Goal: Obtain resource: Obtain resource

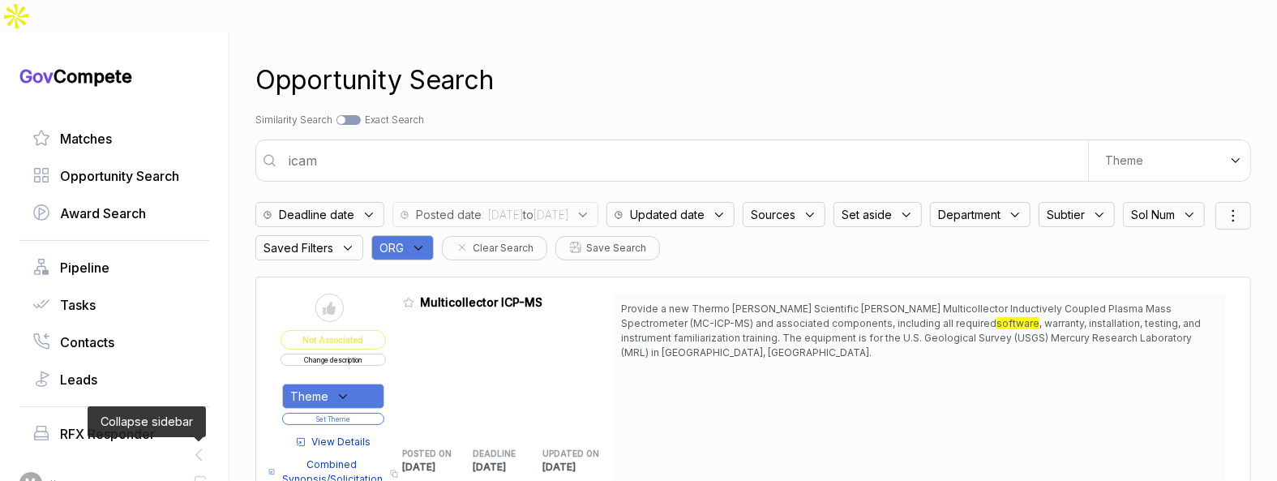
scroll to position [11860, 0]
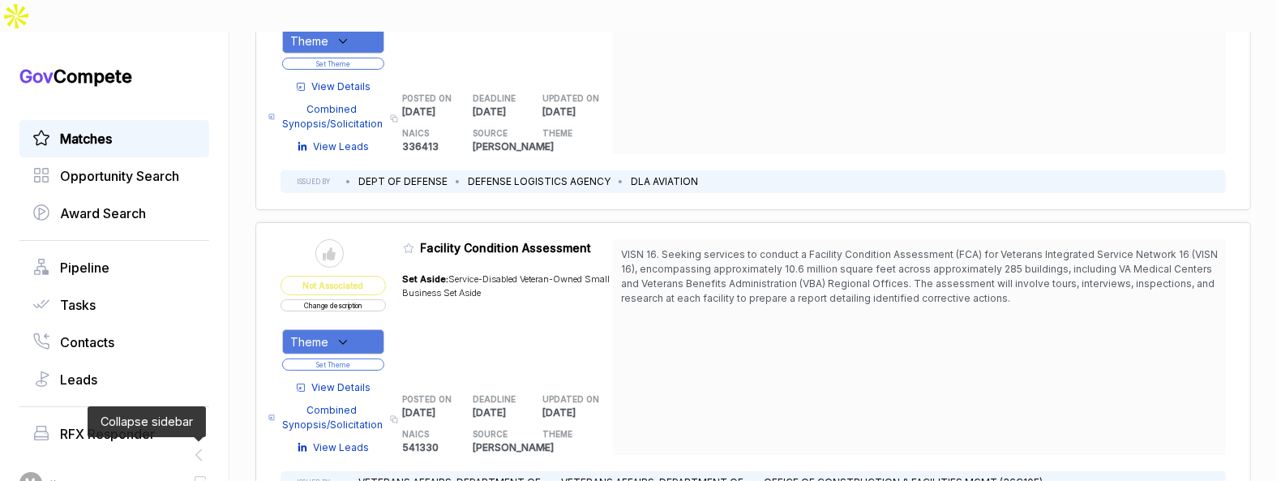
click at [130, 129] on link "Matches" at bounding box center [114, 138] width 164 height 19
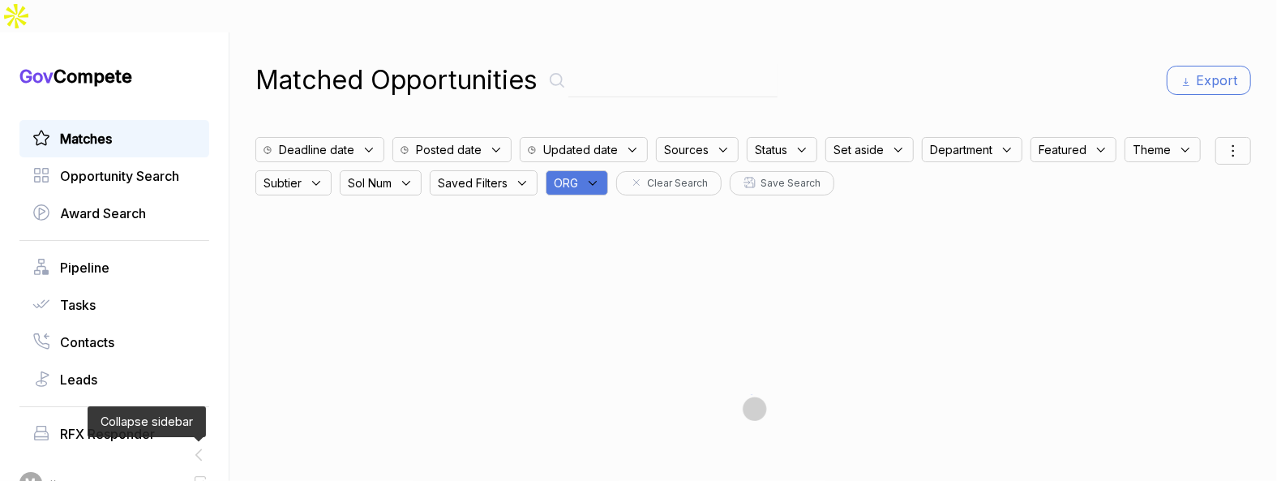
click at [600, 176] on icon at bounding box center [592, 183] width 15 height 15
click at [623, 208] on input "text" at bounding box center [654, 225] width 191 height 34
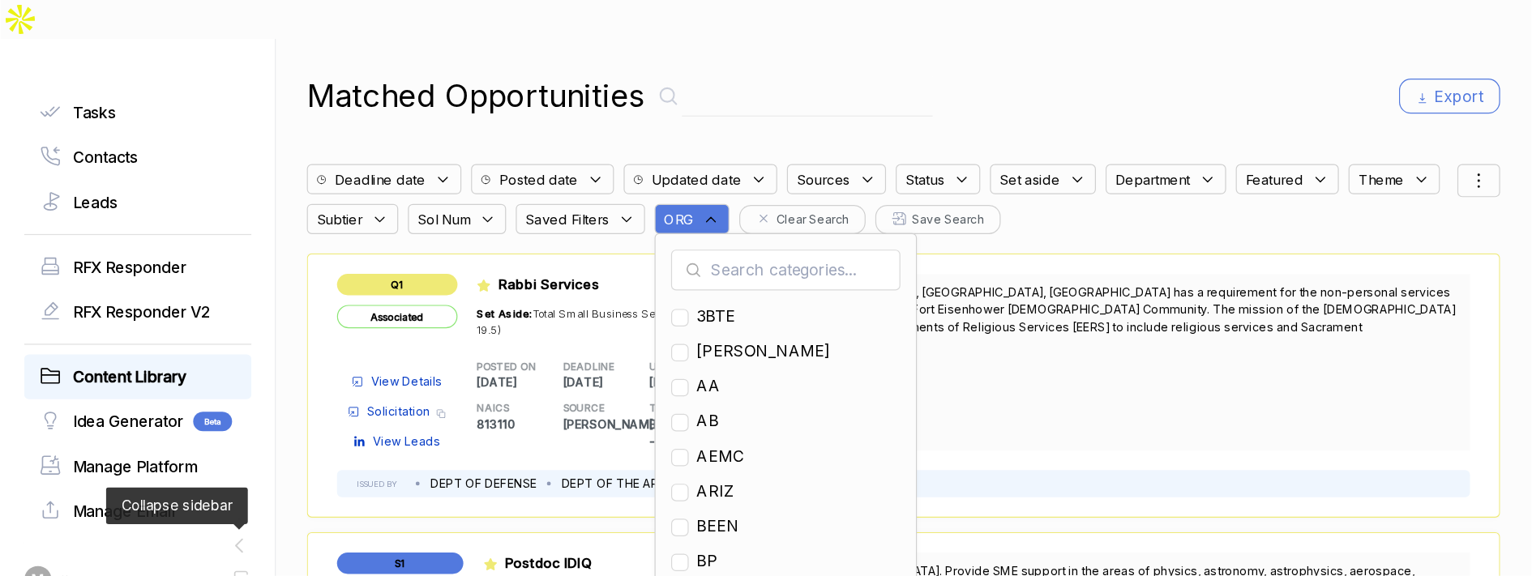
scroll to position [214, 0]
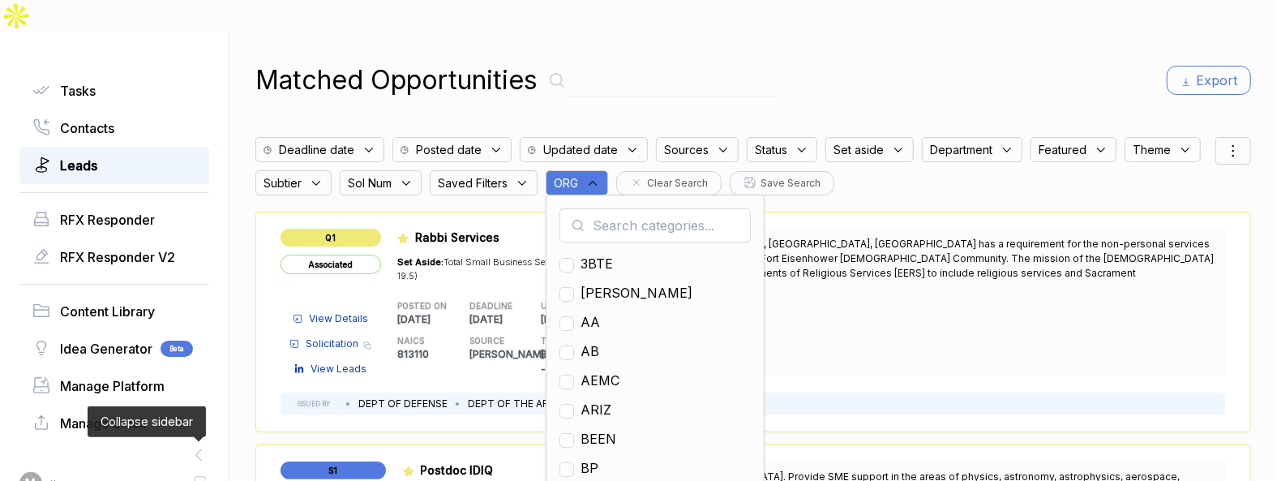
click at [97, 156] on span "Leads" at bounding box center [78, 165] width 37 height 19
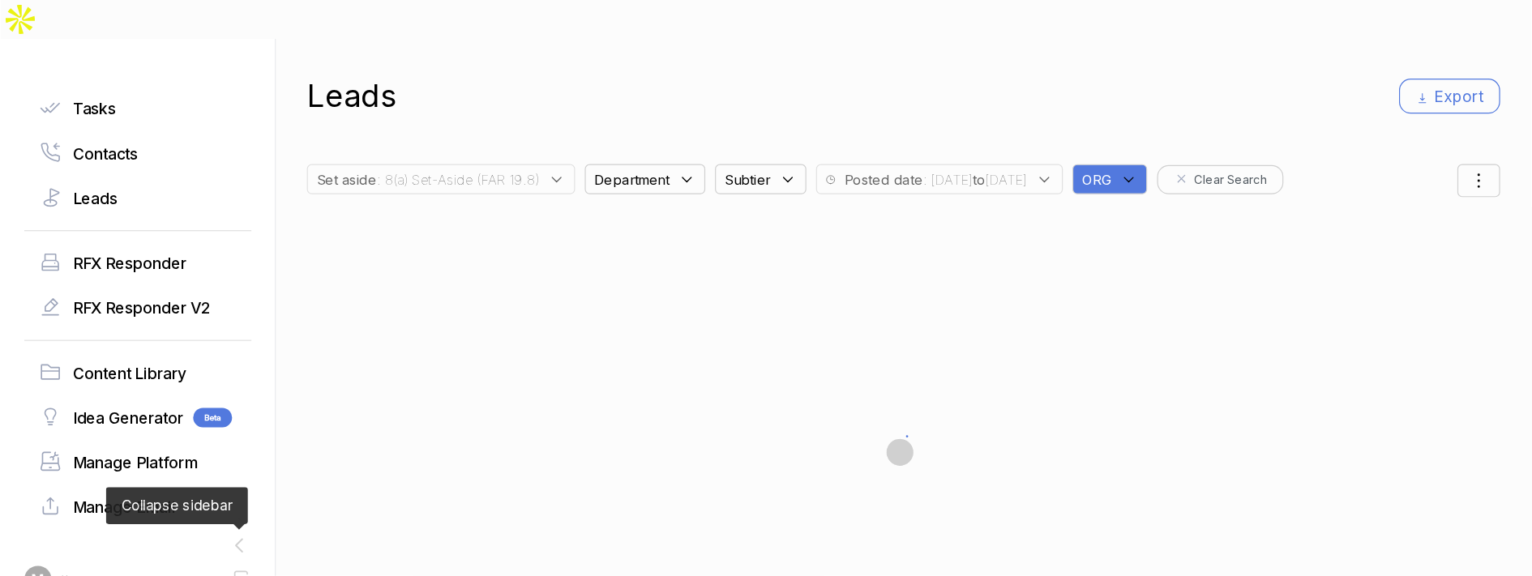
scroll to position [203, 0]
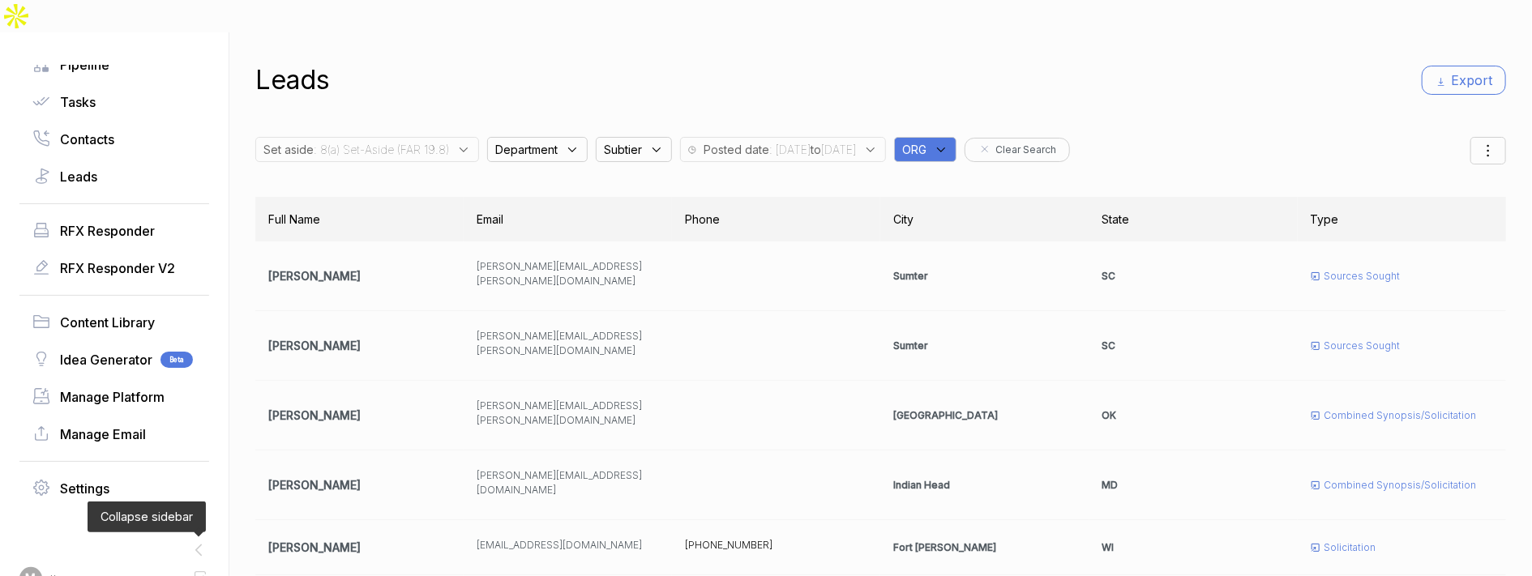
click at [445, 141] on span ": 8(a) Set-Aside (FAR 19.8)" at bounding box center [381, 149] width 135 height 17
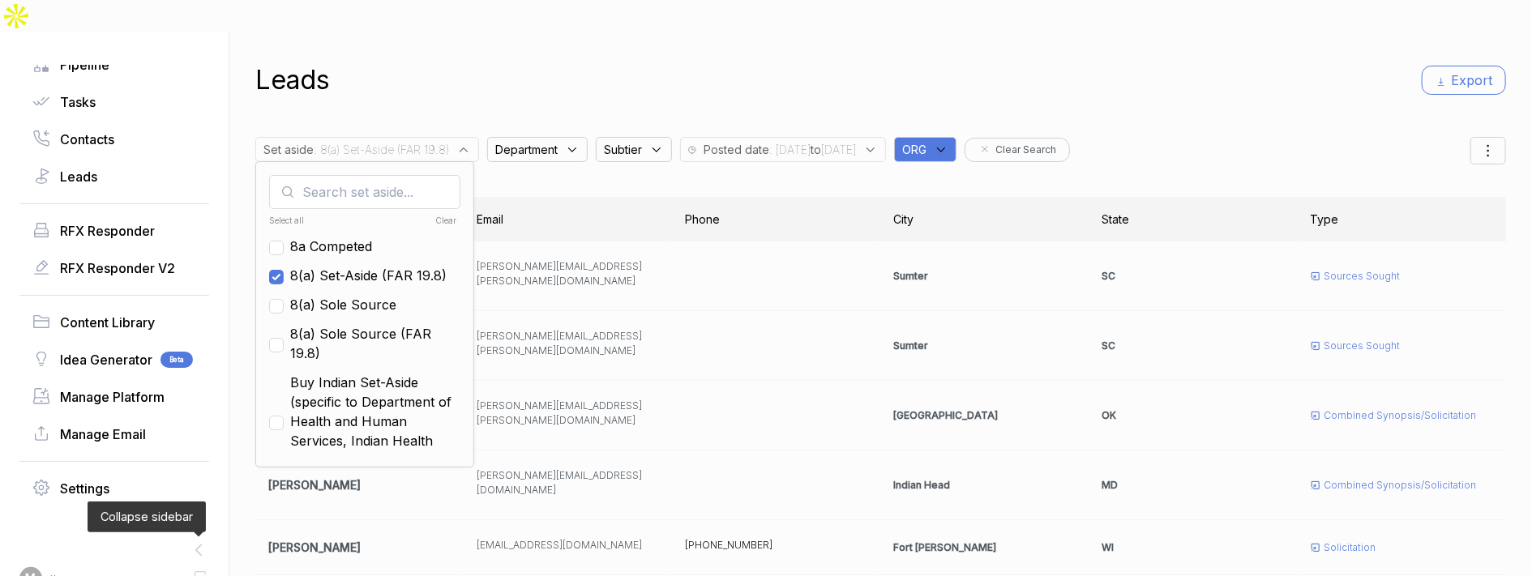
click at [448, 215] on div "Clear" at bounding box center [410, 221] width 94 height 12
checkbox input "false"
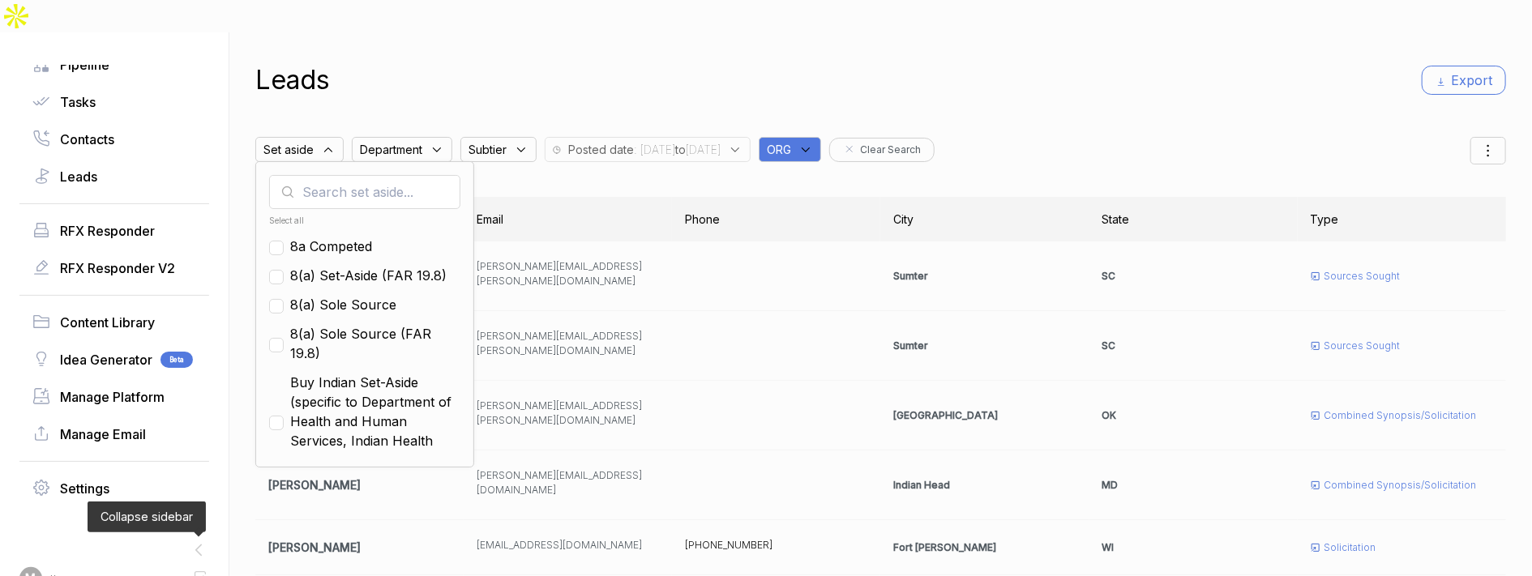
click at [336, 237] on span "8a Competed" at bounding box center [331, 246] width 82 height 19
checkbox input "true"
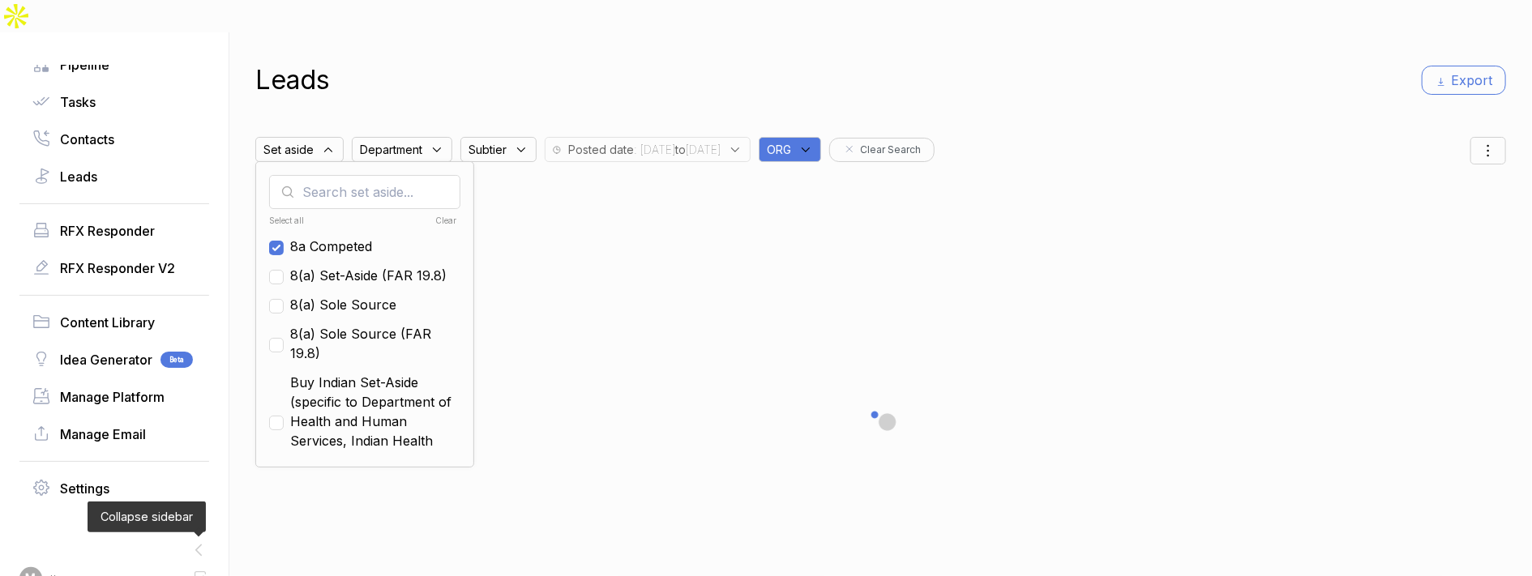
drag, startPoint x: 346, startPoint y: 239, endPoint x: 356, endPoint y: 267, distance: 30.0
click at [346, 266] on span "8(a) Set-Aside (FAR 19.8)" at bounding box center [368, 275] width 156 height 19
checkbox input "true"
drag, startPoint x: 356, startPoint y: 270, endPoint x: 357, endPoint y: 278, distance: 8.3
click at [356, 295] on span "8(a) Sole Source" at bounding box center [343, 304] width 106 height 19
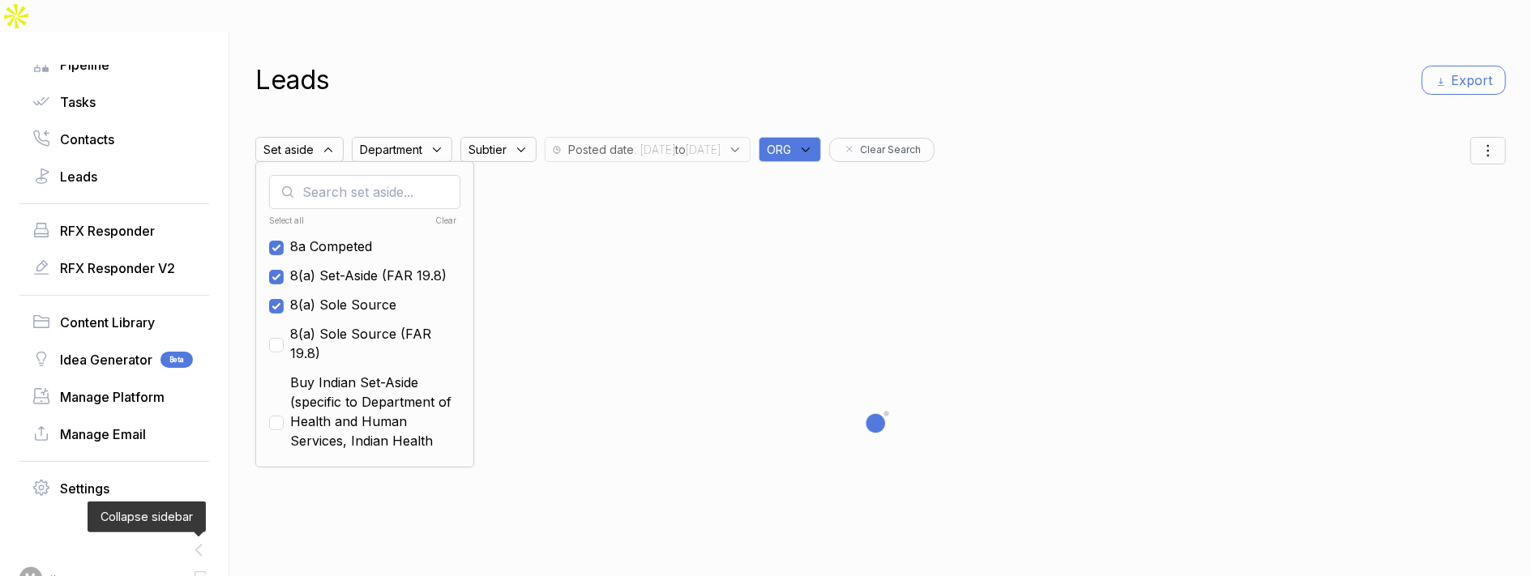
checkbox input "true"
click at [366, 324] on span "8(a) Sole Source (FAR 19.8)" at bounding box center [375, 343] width 170 height 39
checkbox input "true"
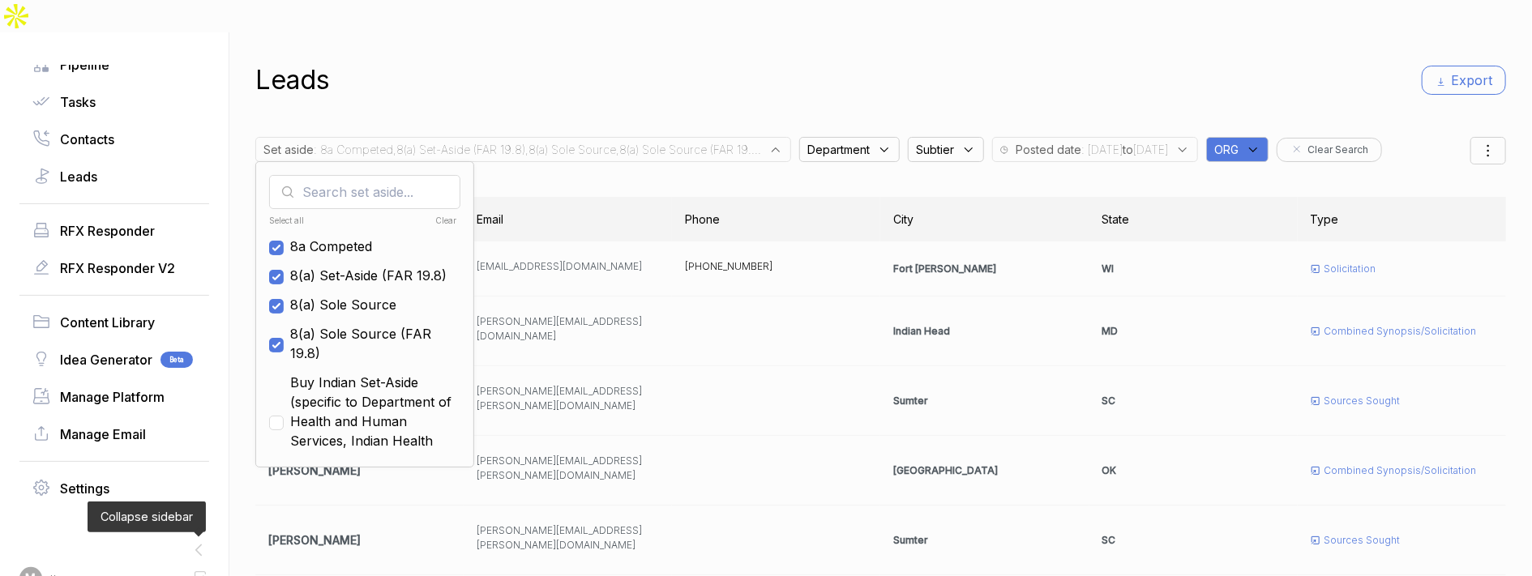
click at [741, 61] on div "Leads Export" at bounding box center [880, 80] width 1251 height 39
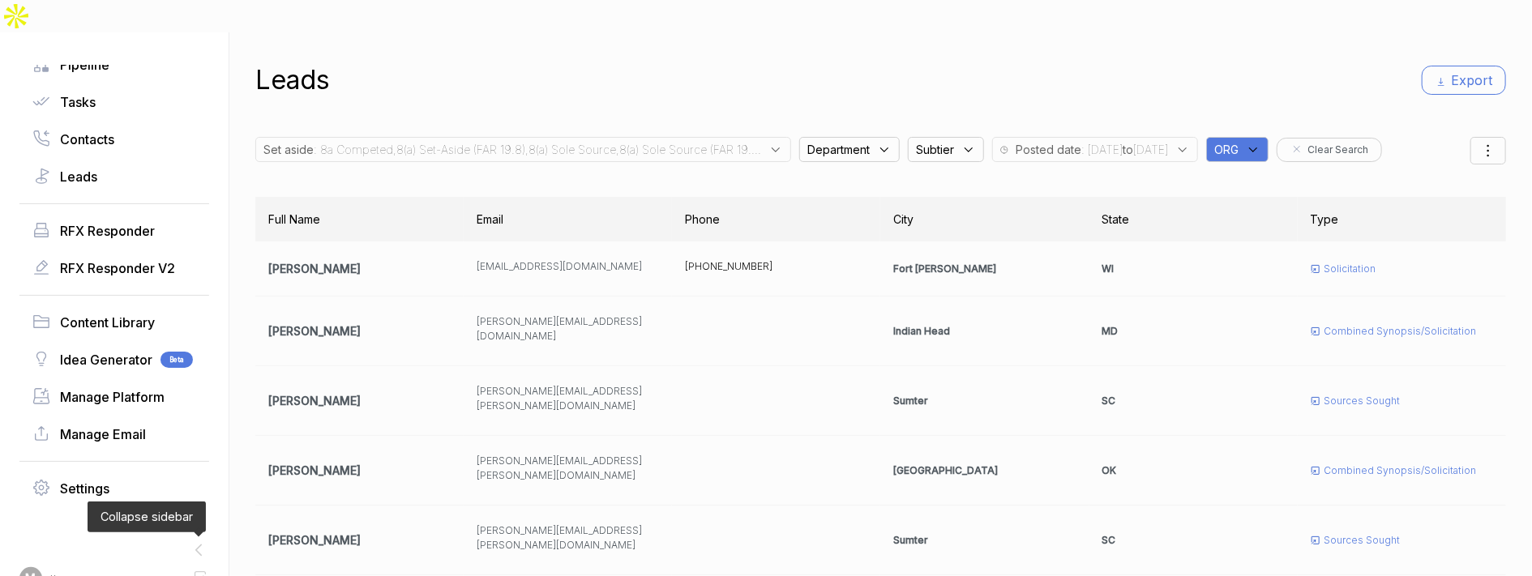
click at [830, 137] on div "Department" at bounding box center [849, 149] width 101 height 25
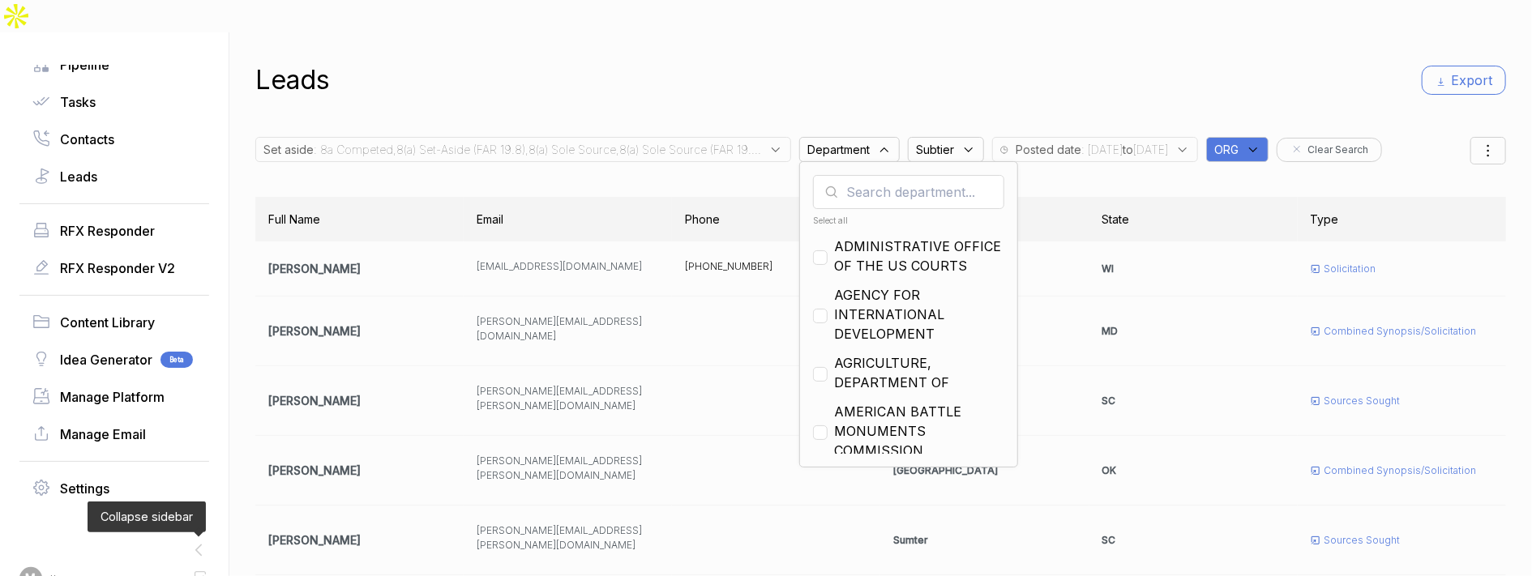
click at [855, 175] on input "text" at bounding box center [908, 192] width 191 height 34
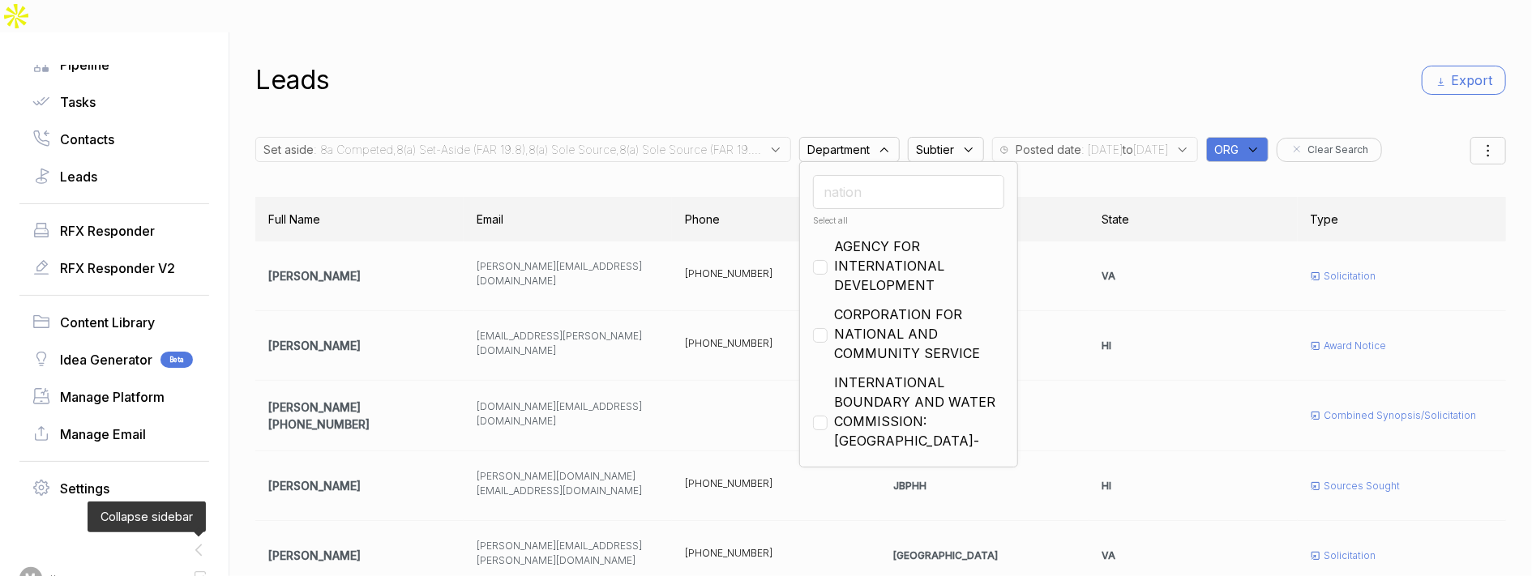
click at [858, 175] on input "nation" at bounding box center [908, 192] width 191 height 34
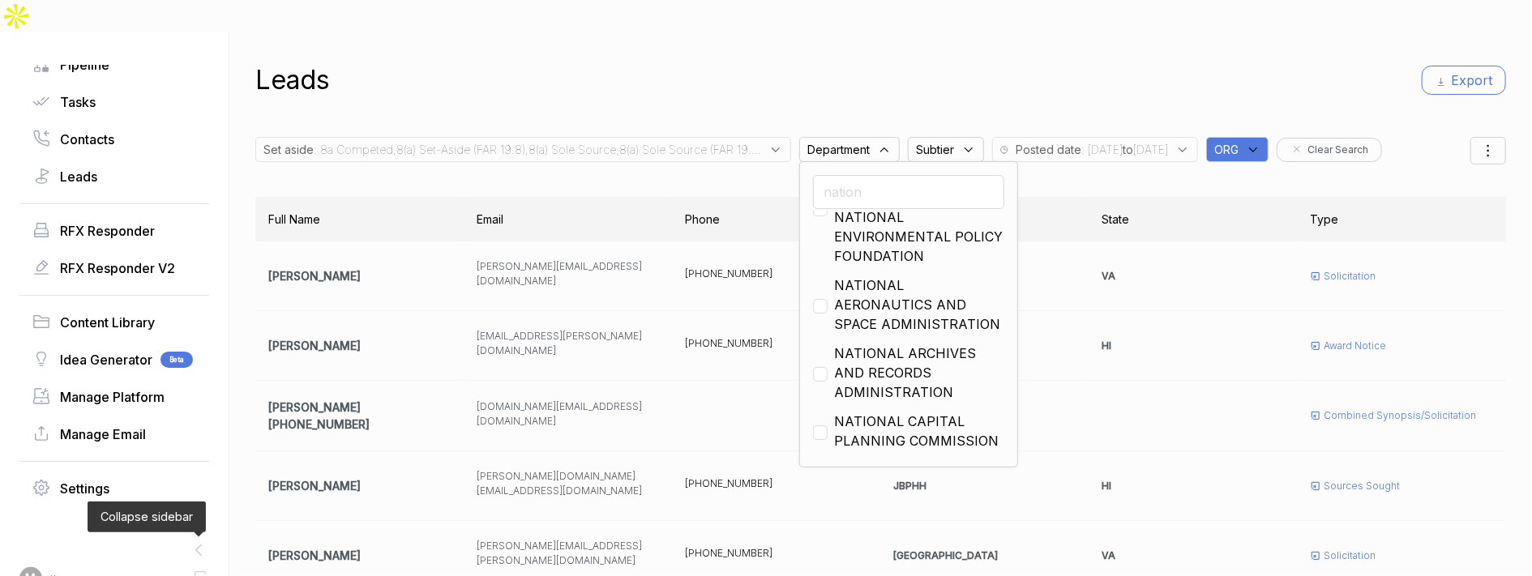
scroll to position [439, 0]
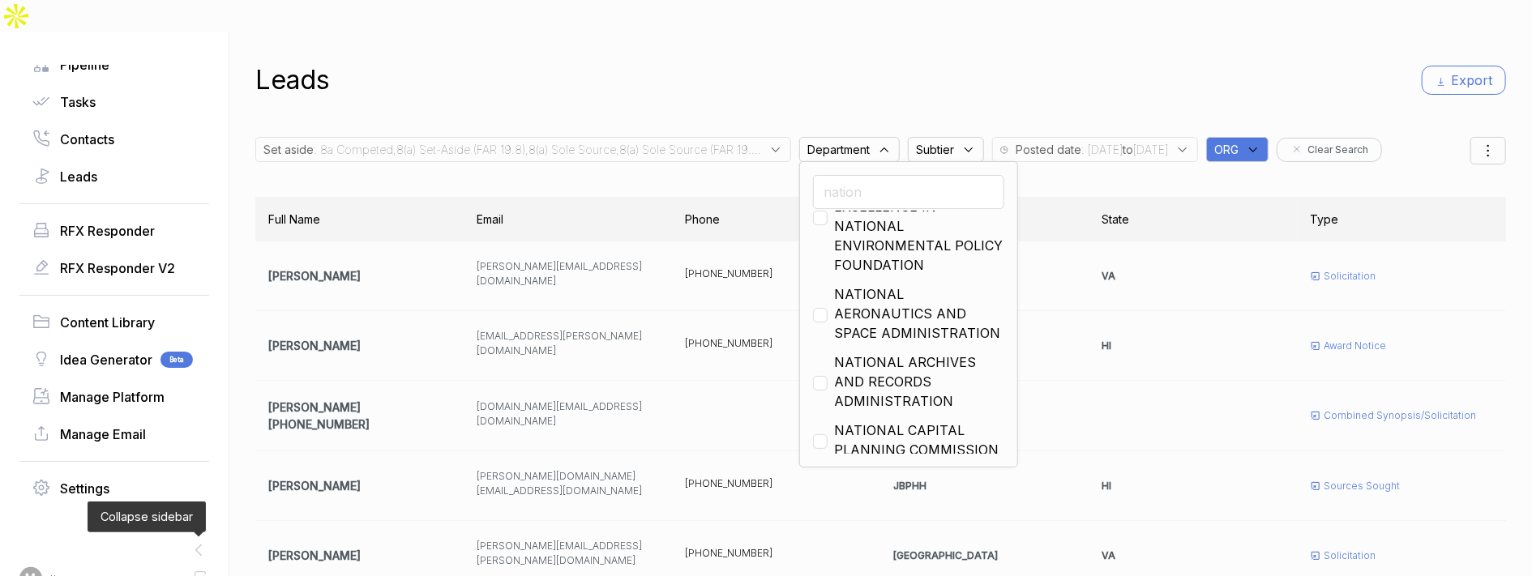
type input "nation"
click at [813, 308] on input "checkbox" at bounding box center [820, 315] width 15 height 15
checkbox input "true"
click at [911, 61] on div "Leads Export" at bounding box center [880, 80] width 1251 height 39
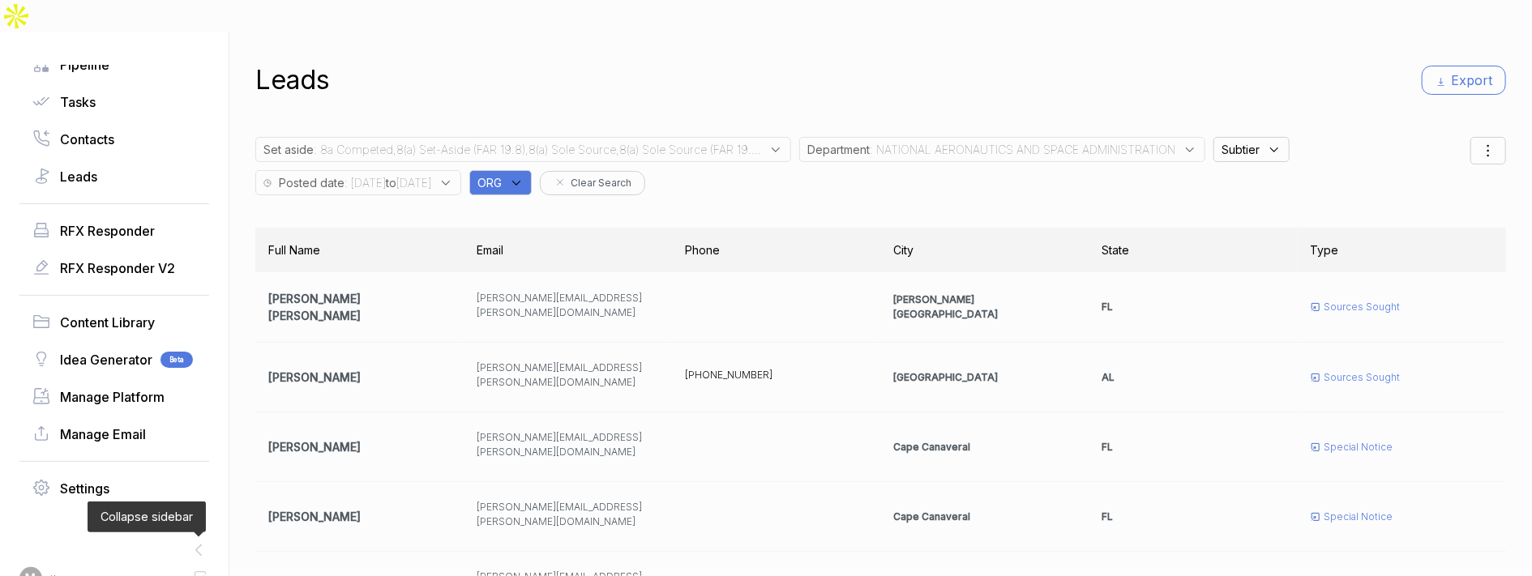
click at [461, 170] on div "Posted date : [DATE] to [DATE]" at bounding box center [358, 182] width 206 height 25
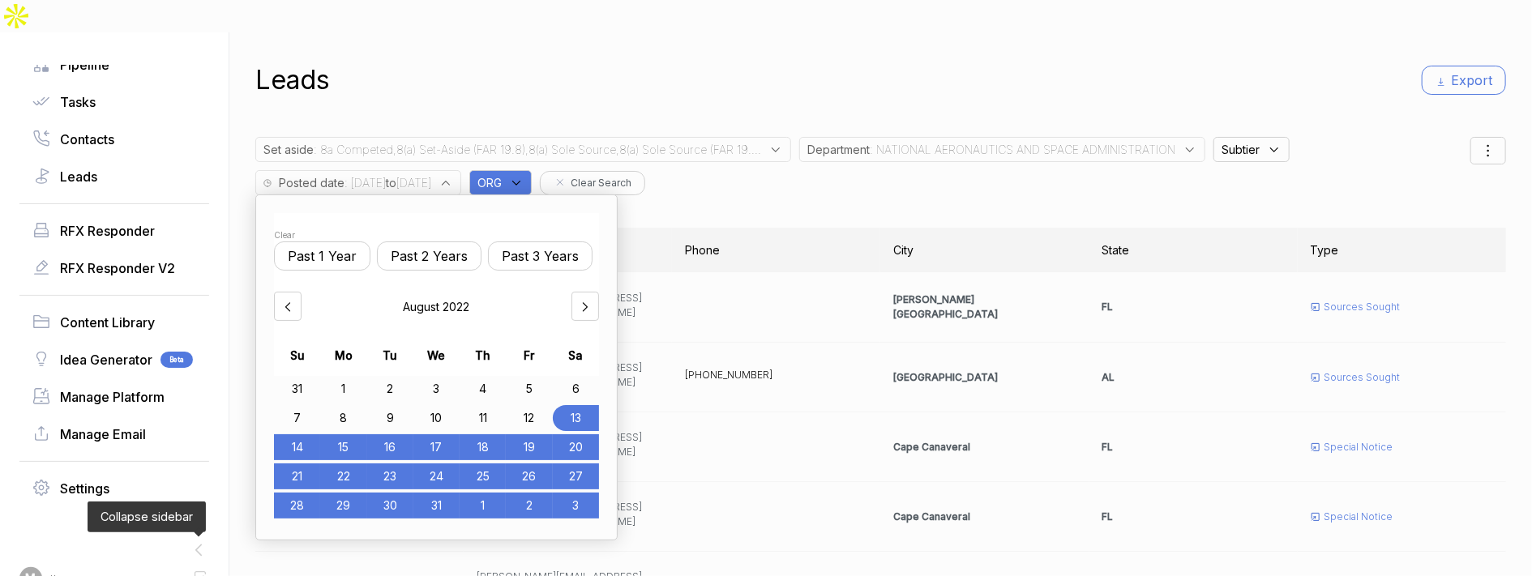
click at [290, 299] on icon at bounding box center [288, 307] width 16 height 16
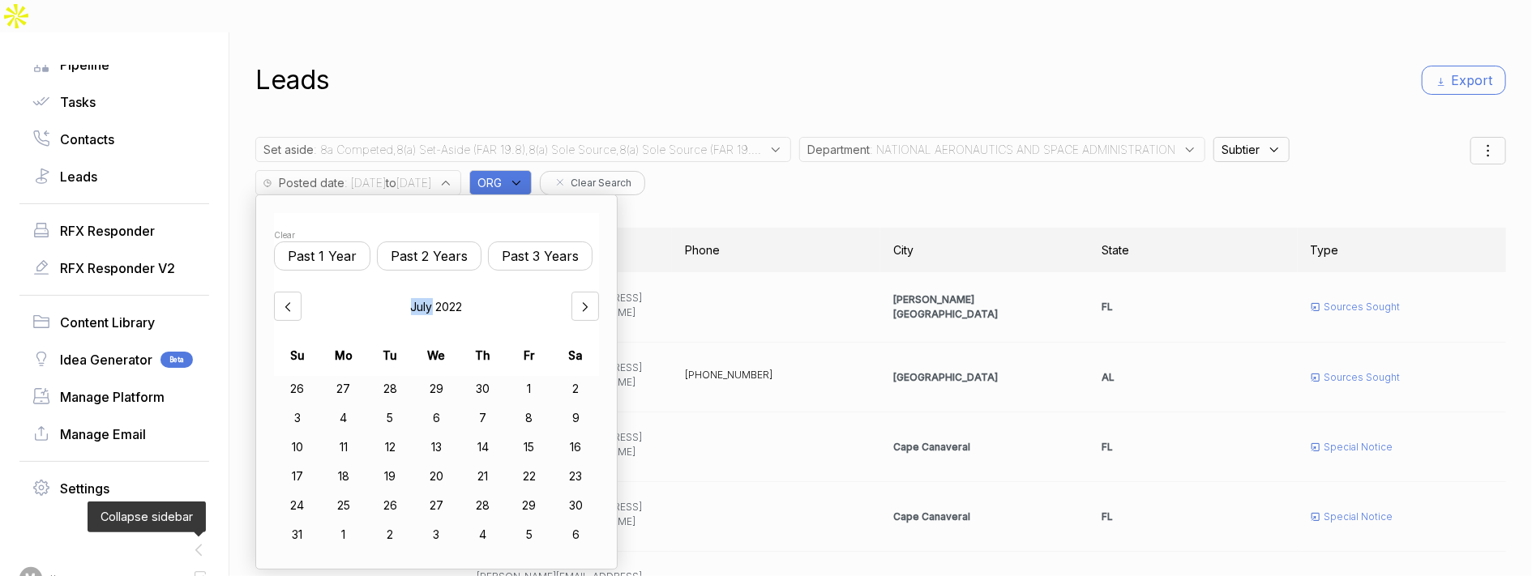
click at [290, 299] on icon at bounding box center [288, 307] width 16 height 16
click at [593, 299] on icon at bounding box center [585, 307] width 16 height 16
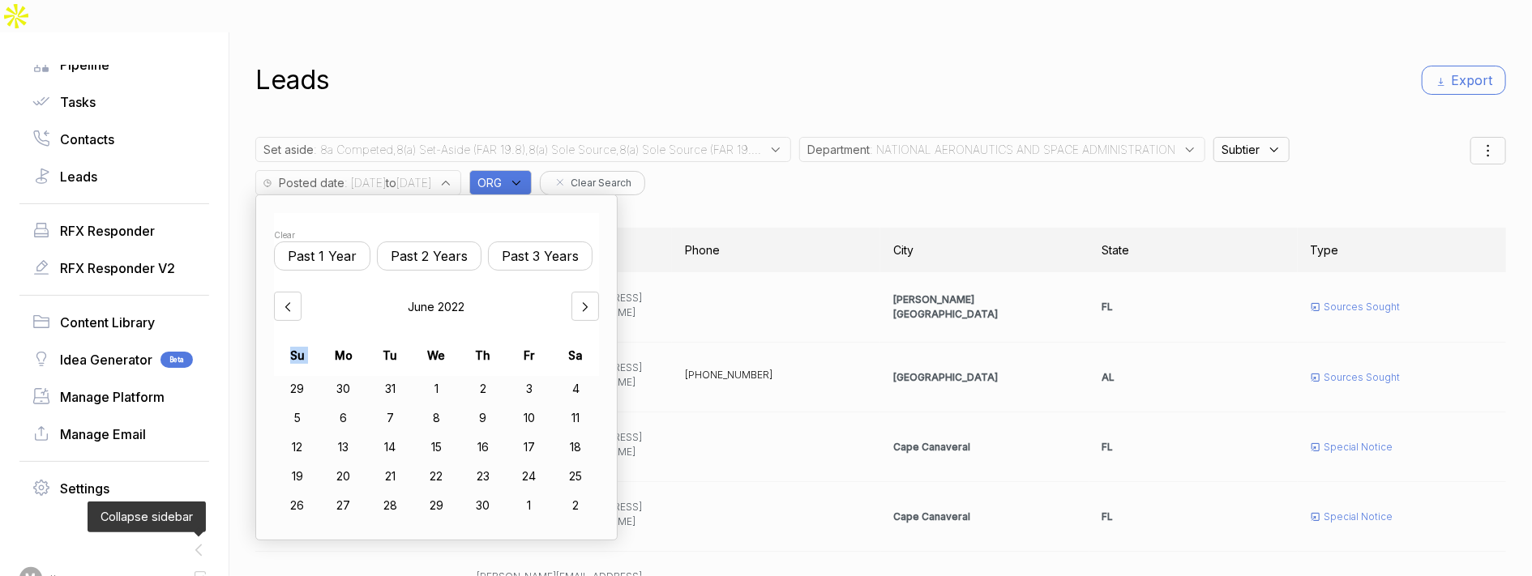
click at [593, 299] on icon at bounding box center [585, 307] width 16 height 16
drag, startPoint x: 297, startPoint y: 233, endPoint x: 306, endPoint y: 224, distance: 12.7
click at [302, 242] on button "Past 1 Year" at bounding box center [322, 256] width 96 height 29
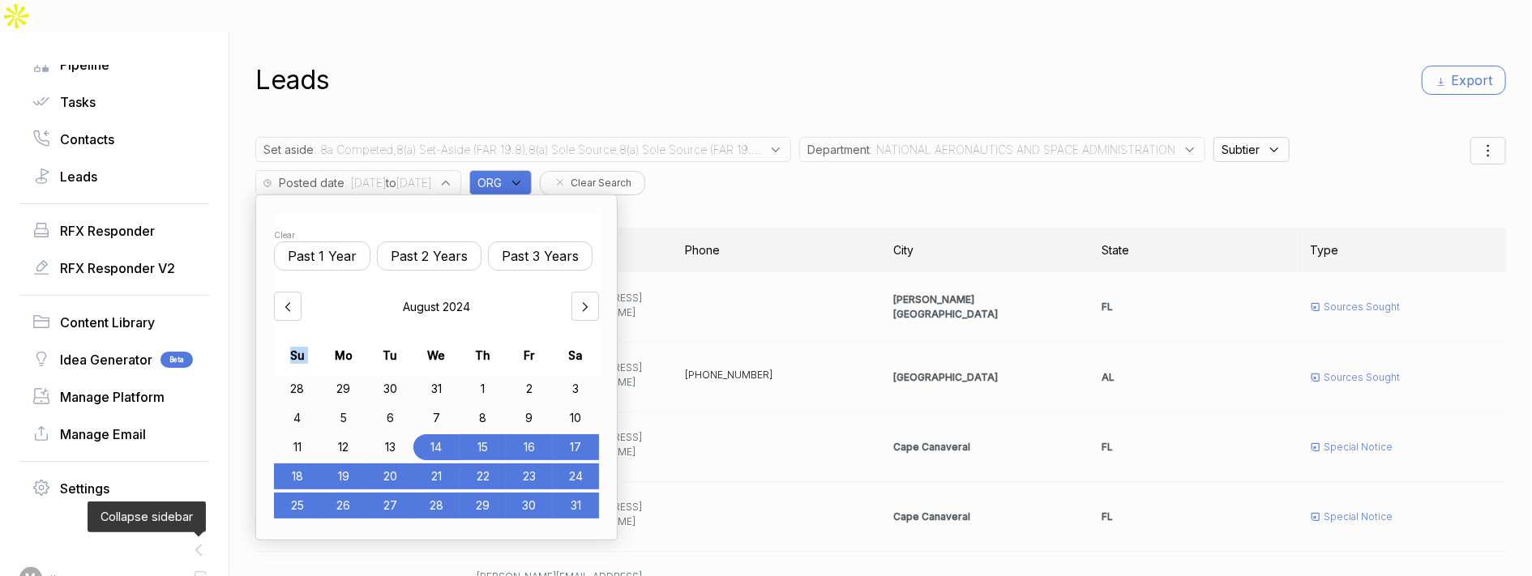
click at [306, 242] on button "Past 1 Year" at bounding box center [322, 256] width 96 height 29
click at [654, 61] on div "Leads Export" at bounding box center [880, 80] width 1251 height 39
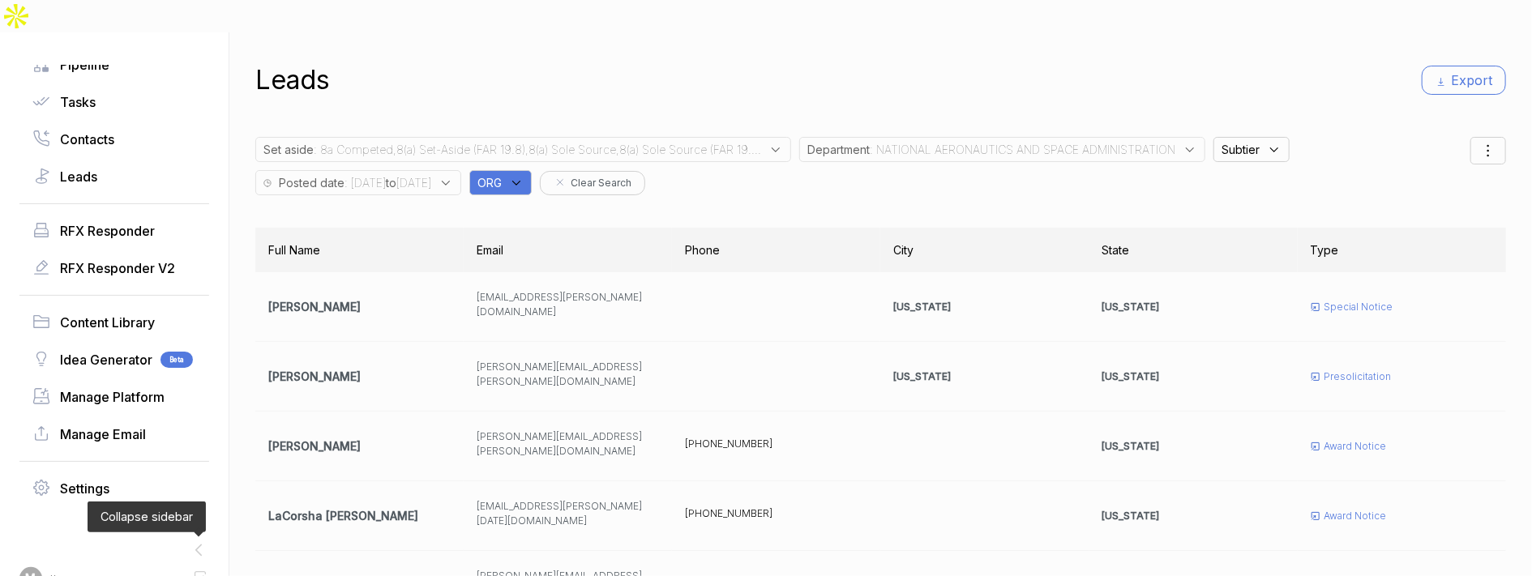
scroll to position [334, 0]
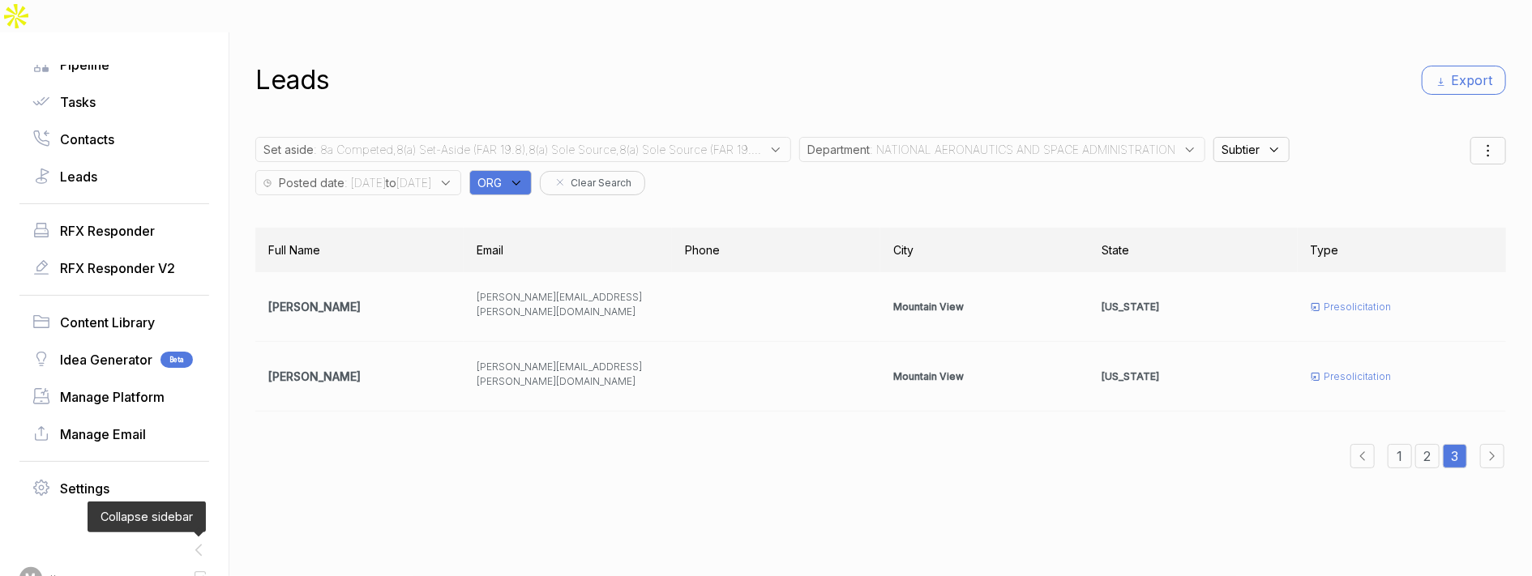
click at [1276, 444] on div "2" at bounding box center [1427, 456] width 24 height 24
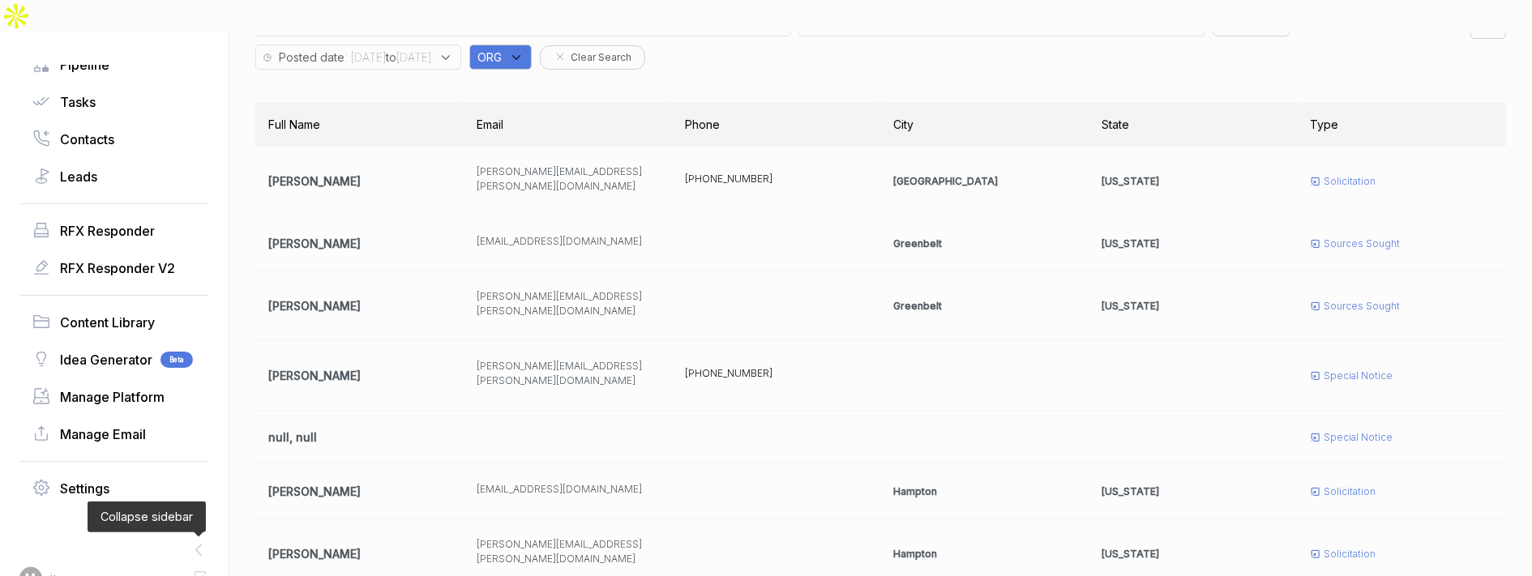
scroll to position [332, 0]
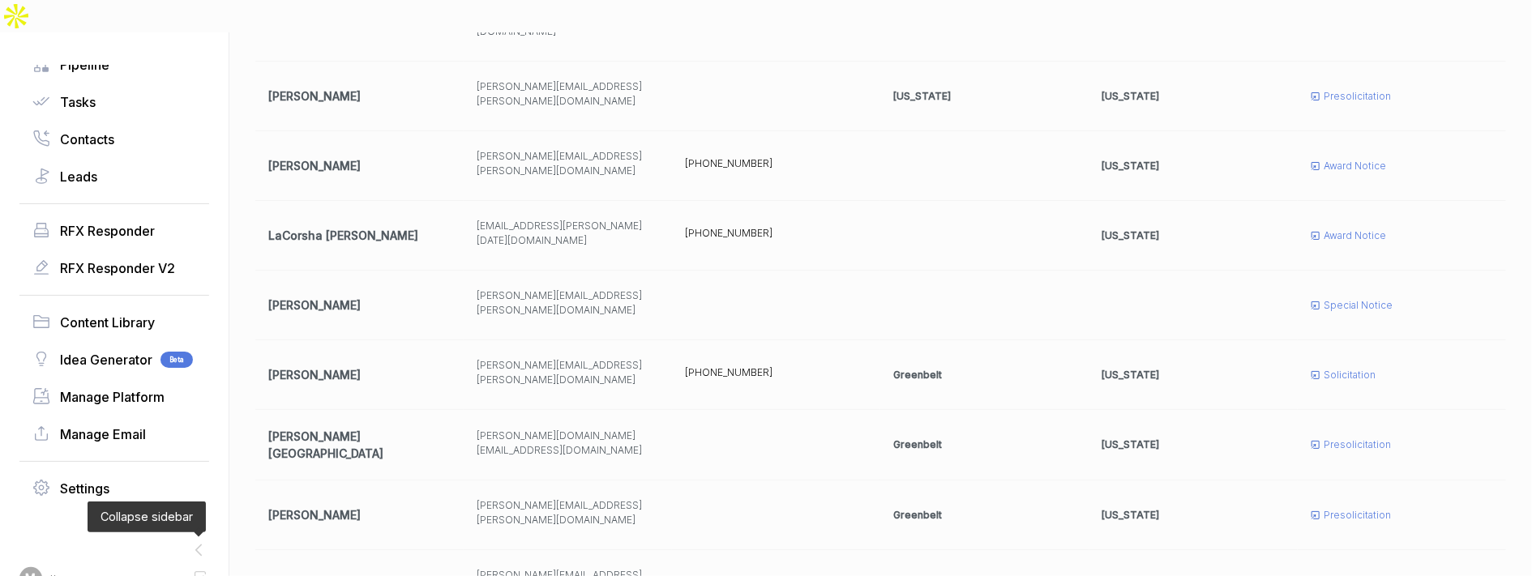
scroll to position [317, 0]
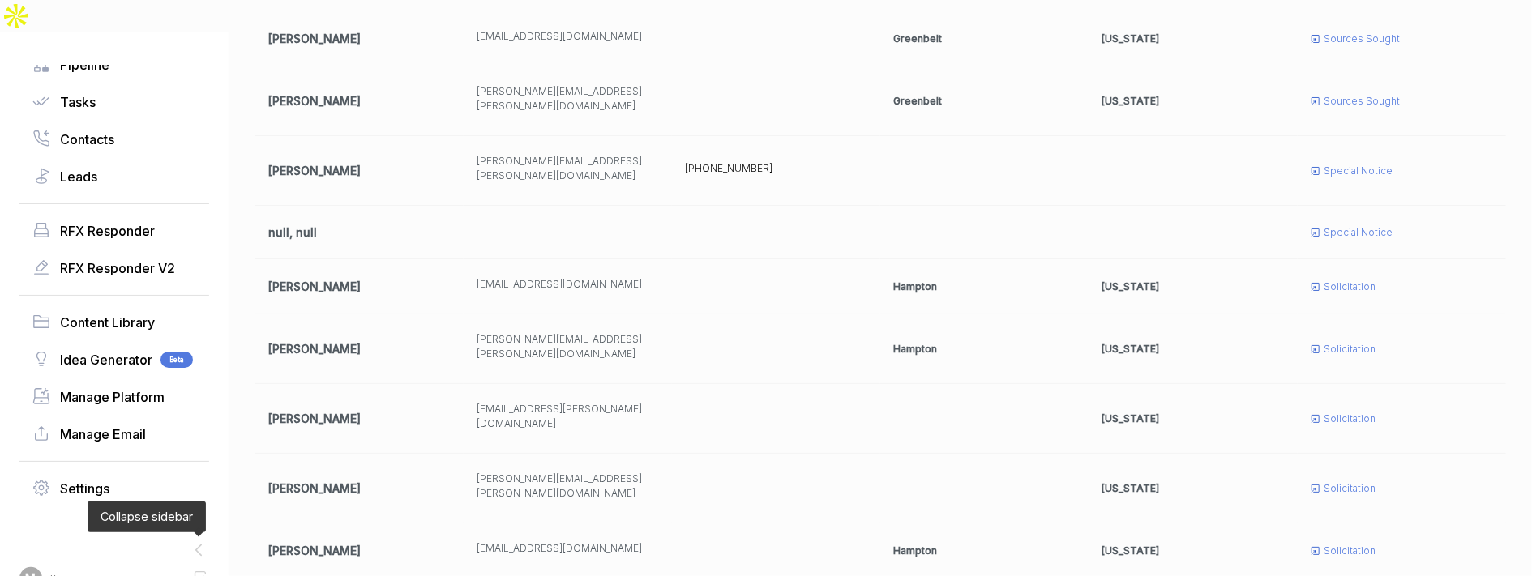
scroll to position [332, 0]
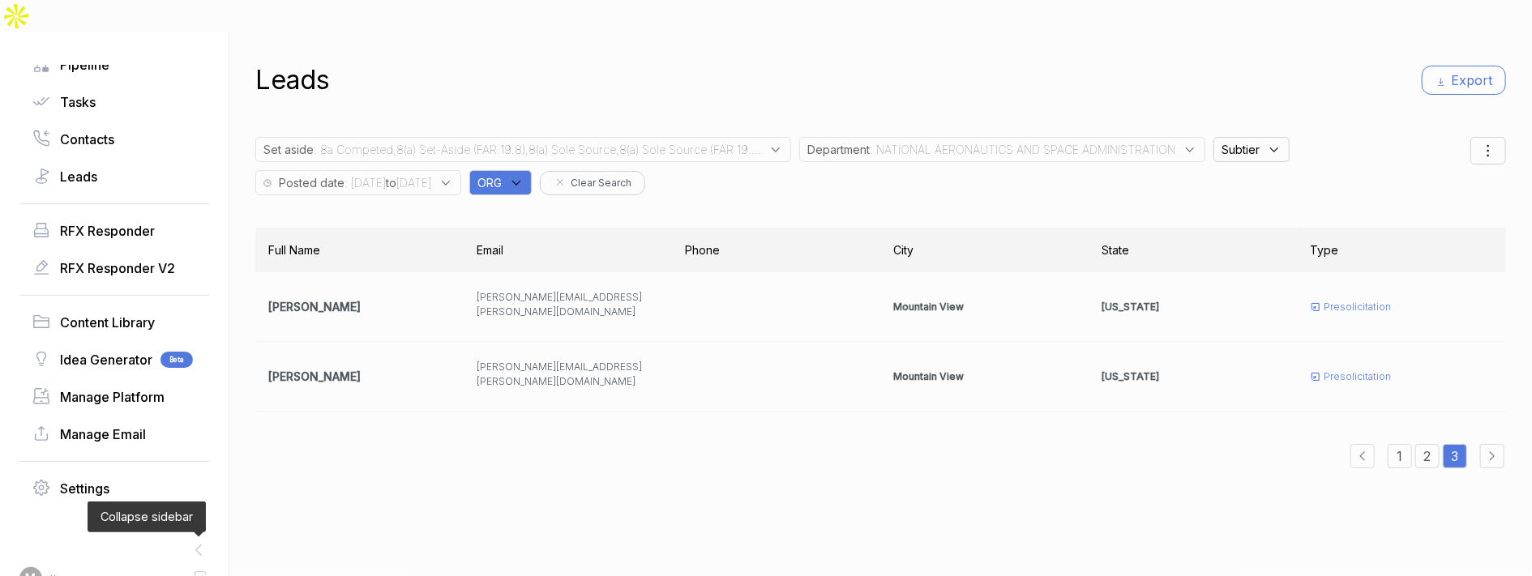
click at [396, 176] on b "to" at bounding box center [391, 183] width 11 height 14
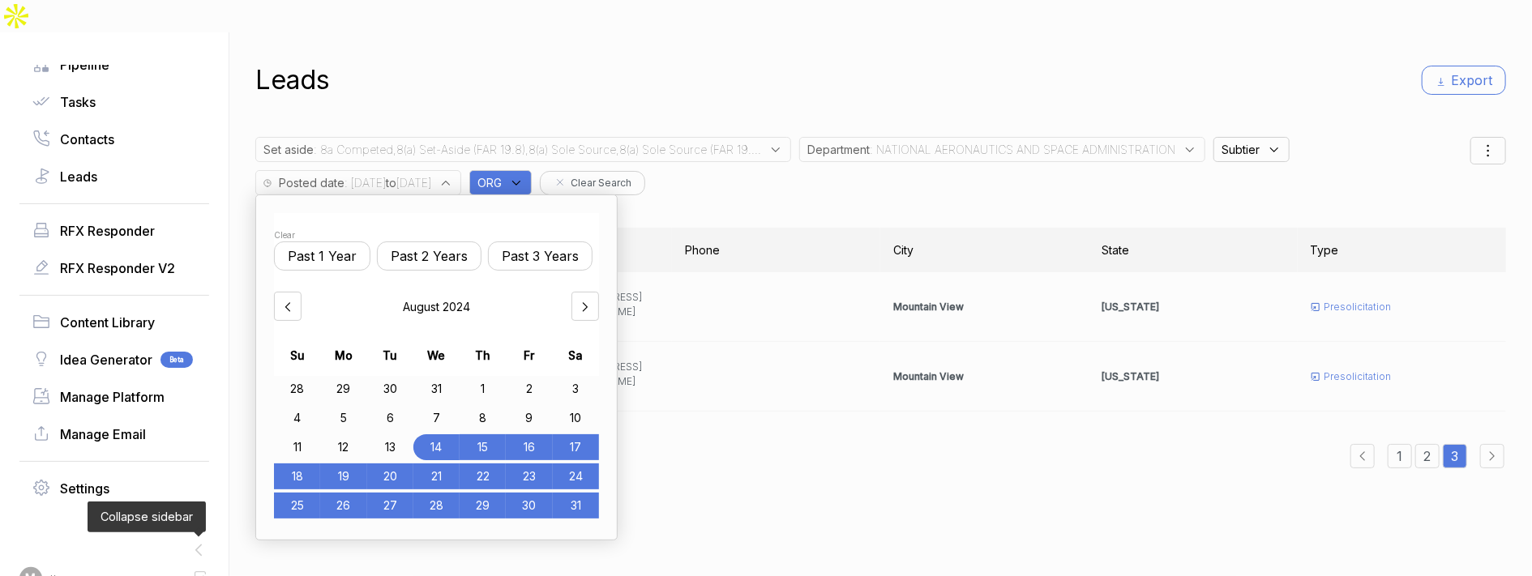
click at [543, 242] on button "Past 3 Years" at bounding box center [540, 256] width 105 height 29
click at [681, 80] on div "Leads Export Set aside : 8a Competed,8(a) Set-Aside (FAR 19.8),8(a) Sole Source…" at bounding box center [880, 320] width 1251 height 576
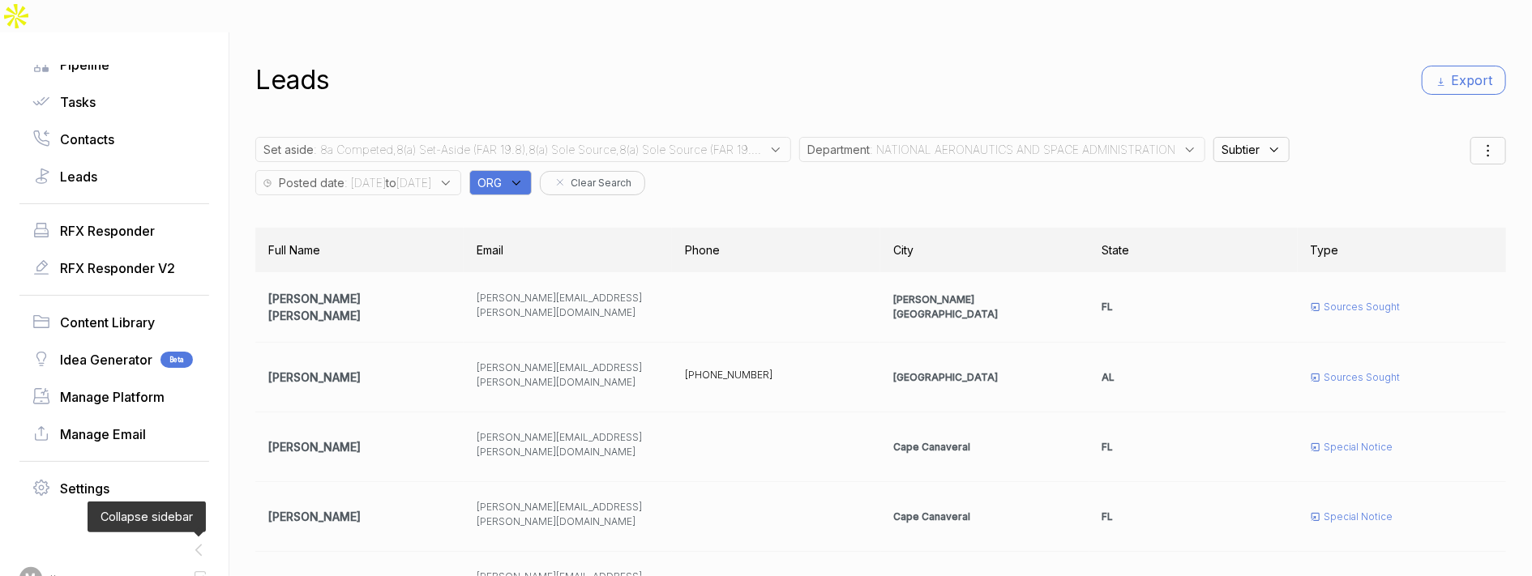
click at [1276, 66] on button "Export" at bounding box center [1464, 80] width 84 height 29
click at [577, 141] on span ": 8a Competed,8(a) Set-Aside (FAR 19.8),8(a) Sole Source,8(a) Sole Source (FAR …" at bounding box center [537, 149] width 447 height 17
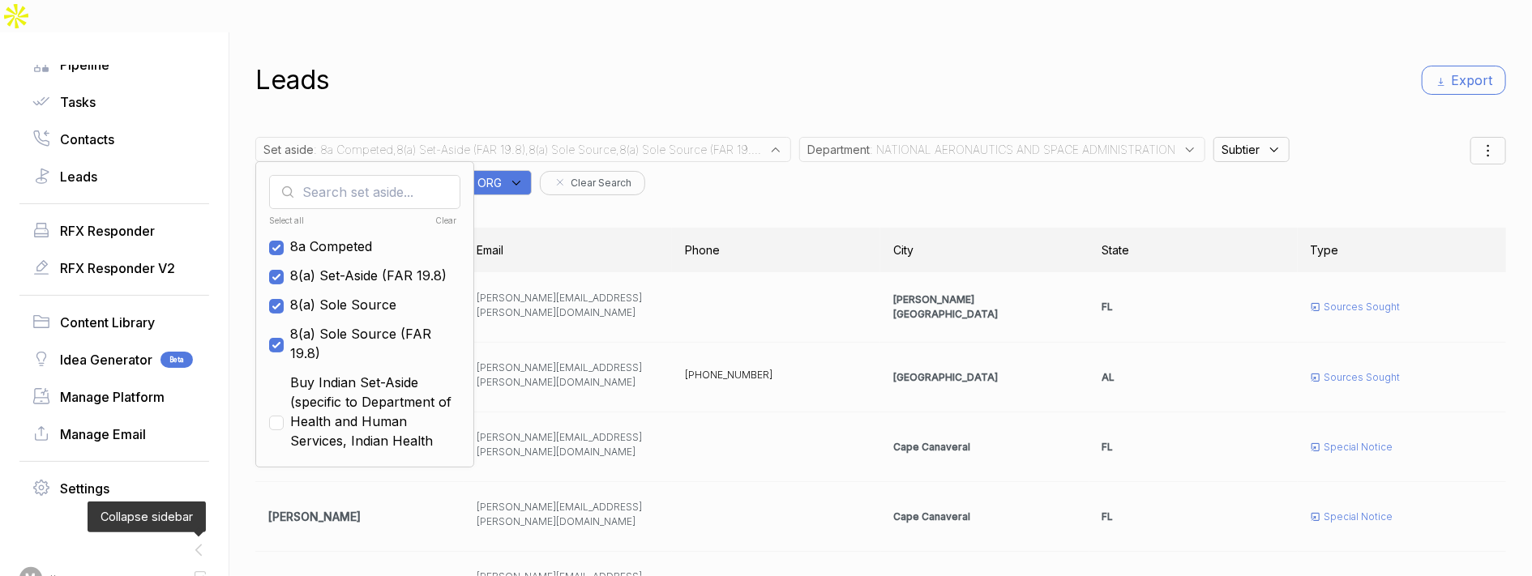
click at [447, 215] on div "Clear" at bounding box center [410, 221] width 94 height 12
checkbox input "false"
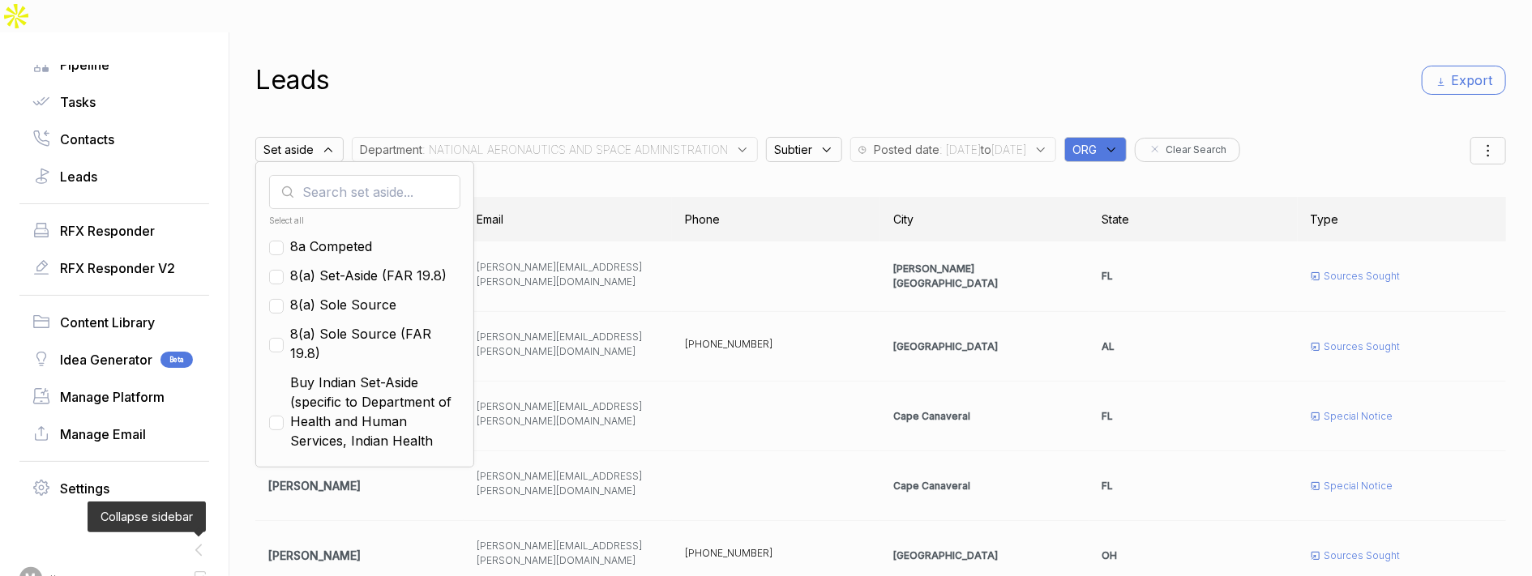
click at [522, 63] on div "Leads Export" at bounding box center [880, 80] width 1251 height 39
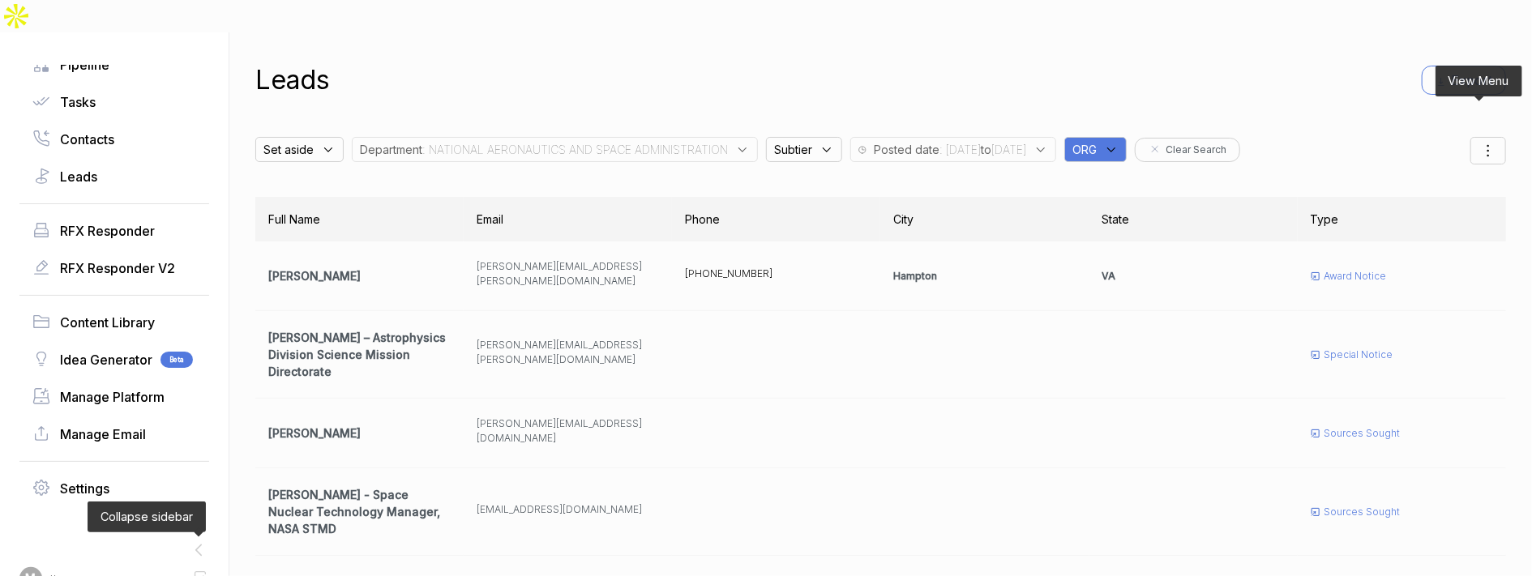
click at [1276, 137] on div at bounding box center [1488, 151] width 36 height 28
click at [1276, 187] on span "Filters" at bounding box center [1431, 195] width 32 height 17
click at [1276, 348] on div at bounding box center [1411, 353] width 24 height 10
checkbox input "true"
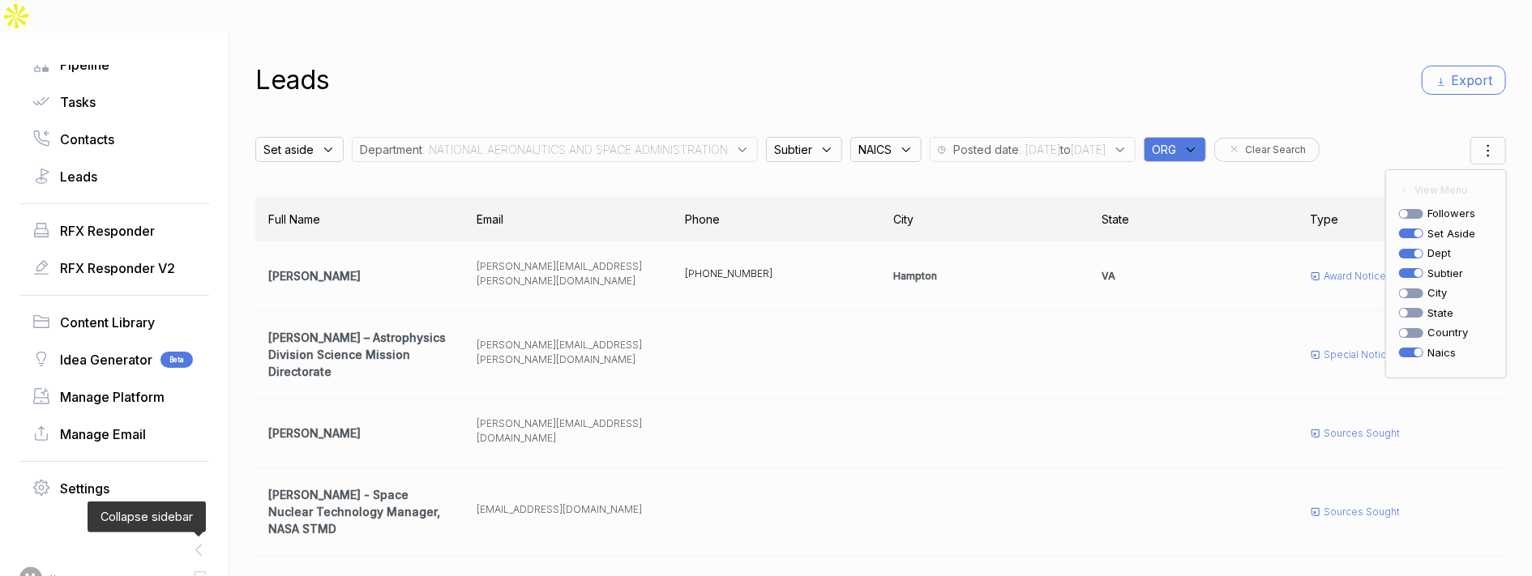
click at [1239, 62] on div "Leads Export" at bounding box center [880, 80] width 1251 height 39
click at [314, 141] on span "NAICS" at bounding box center [288, 149] width 50 height 17
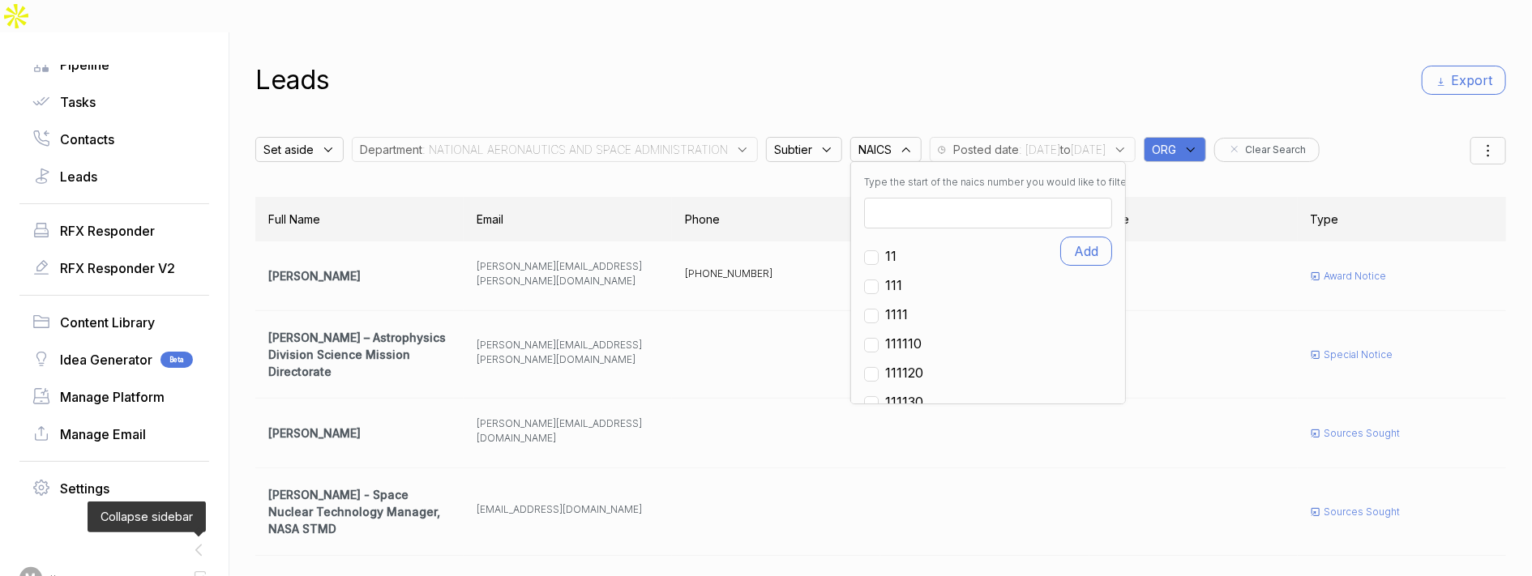
click at [922, 198] on input at bounding box center [988, 213] width 248 height 31
type input "5415"
click at [879, 309] on input "checkbox" at bounding box center [871, 316] width 15 height 15
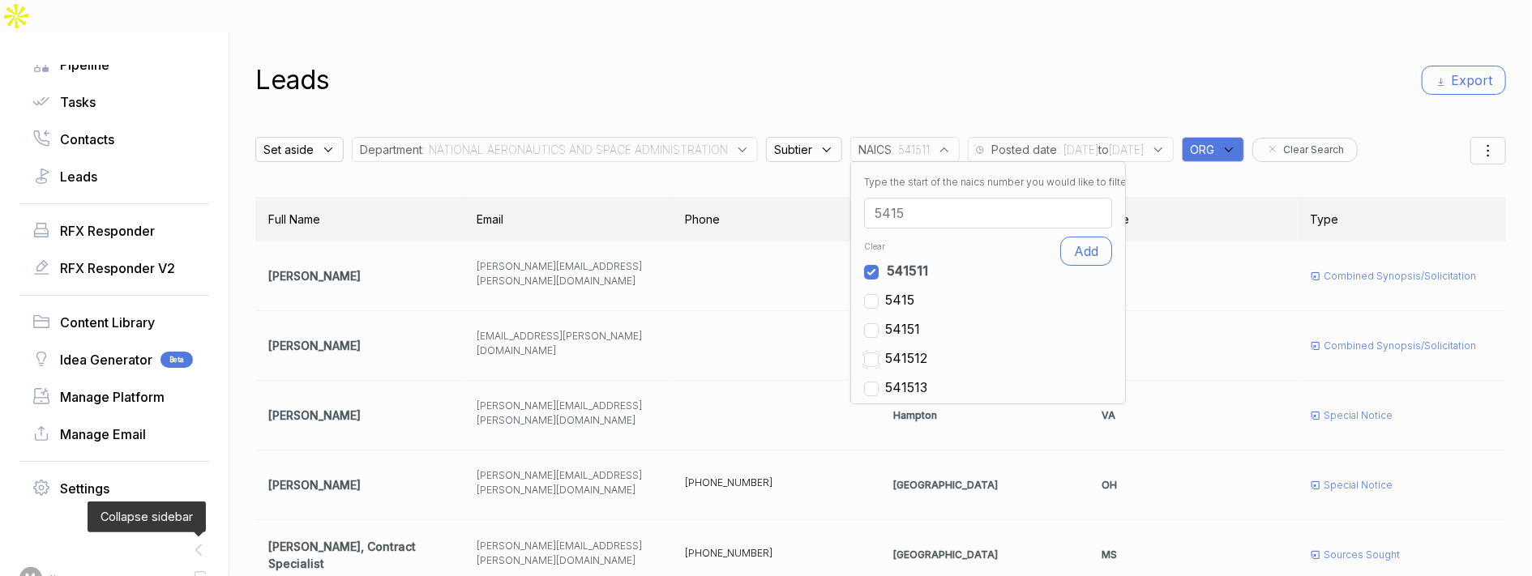
click at [879, 353] on input "checkbox" at bounding box center [871, 360] width 15 height 15
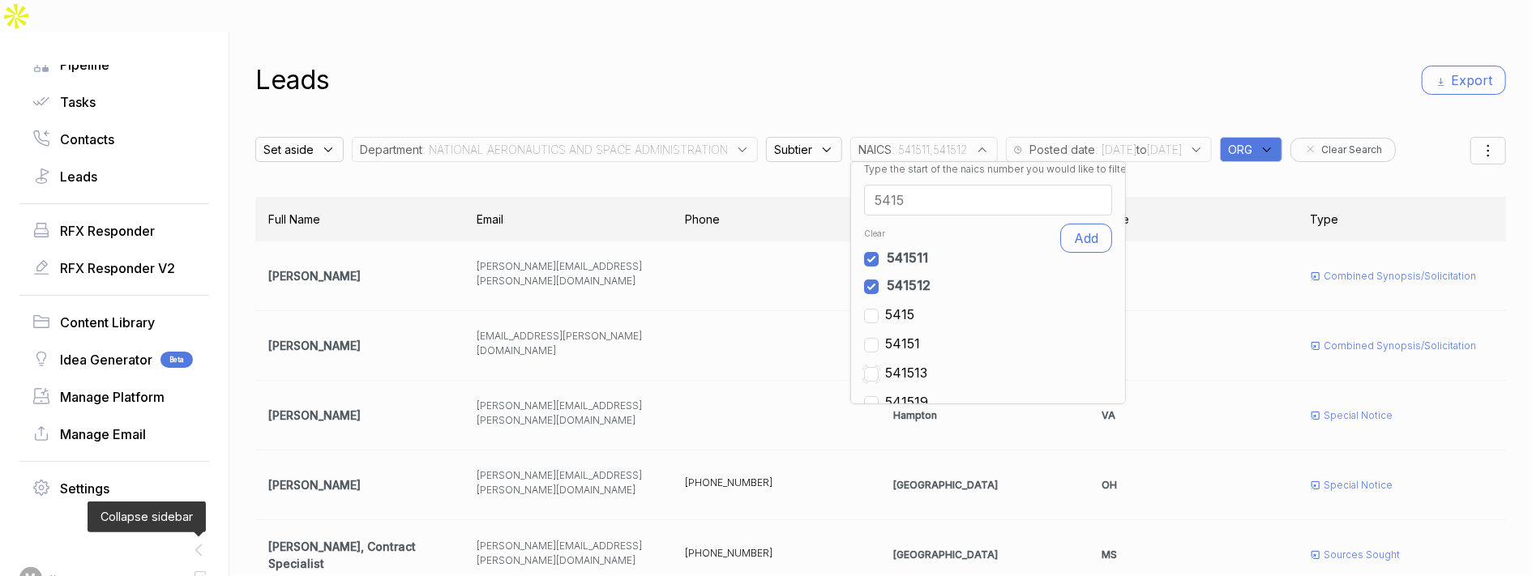
scroll to position [13, 0]
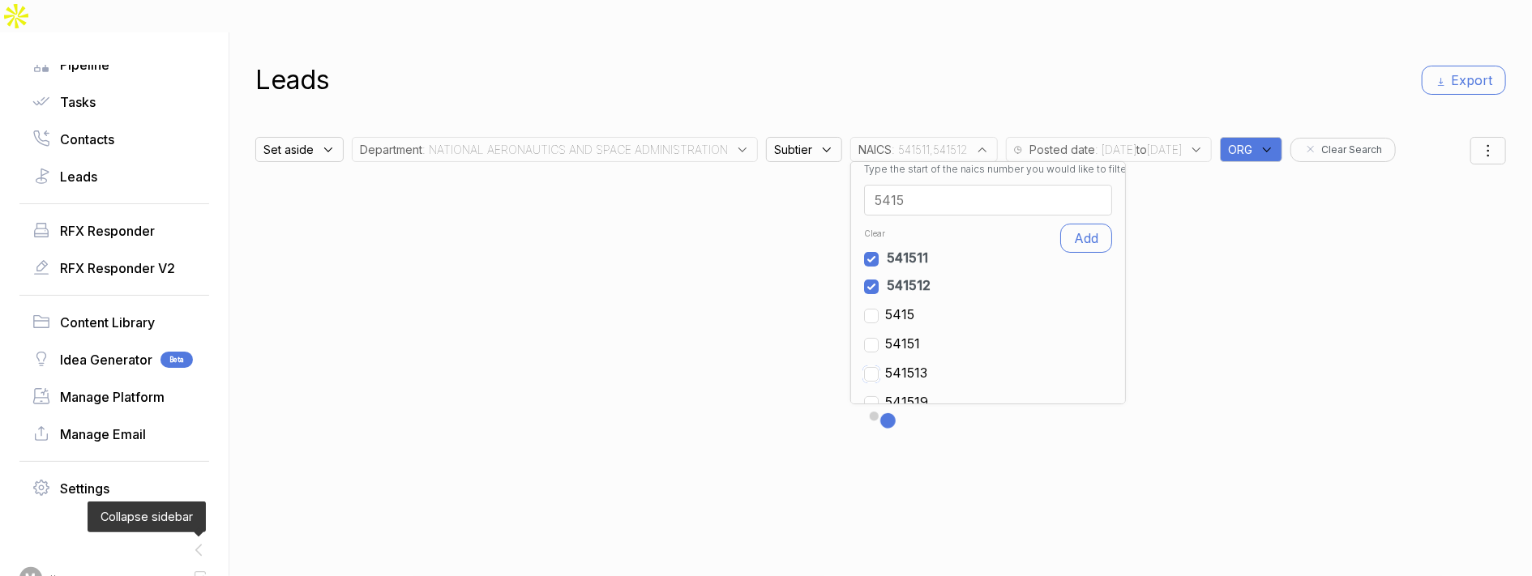
click at [879, 367] on input "checkbox" at bounding box center [871, 374] width 15 height 15
checkbox input "false"
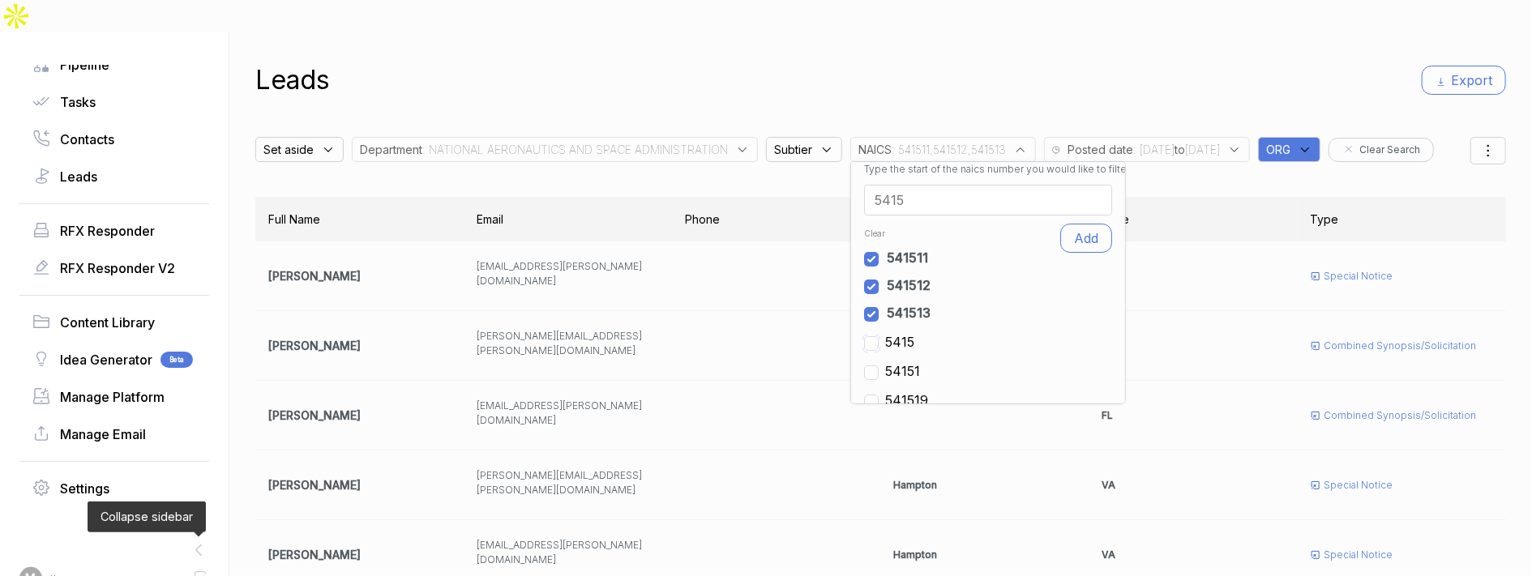
click at [879, 336] on input "checkbox" at bounding box center [871, 343] width 15 height 15
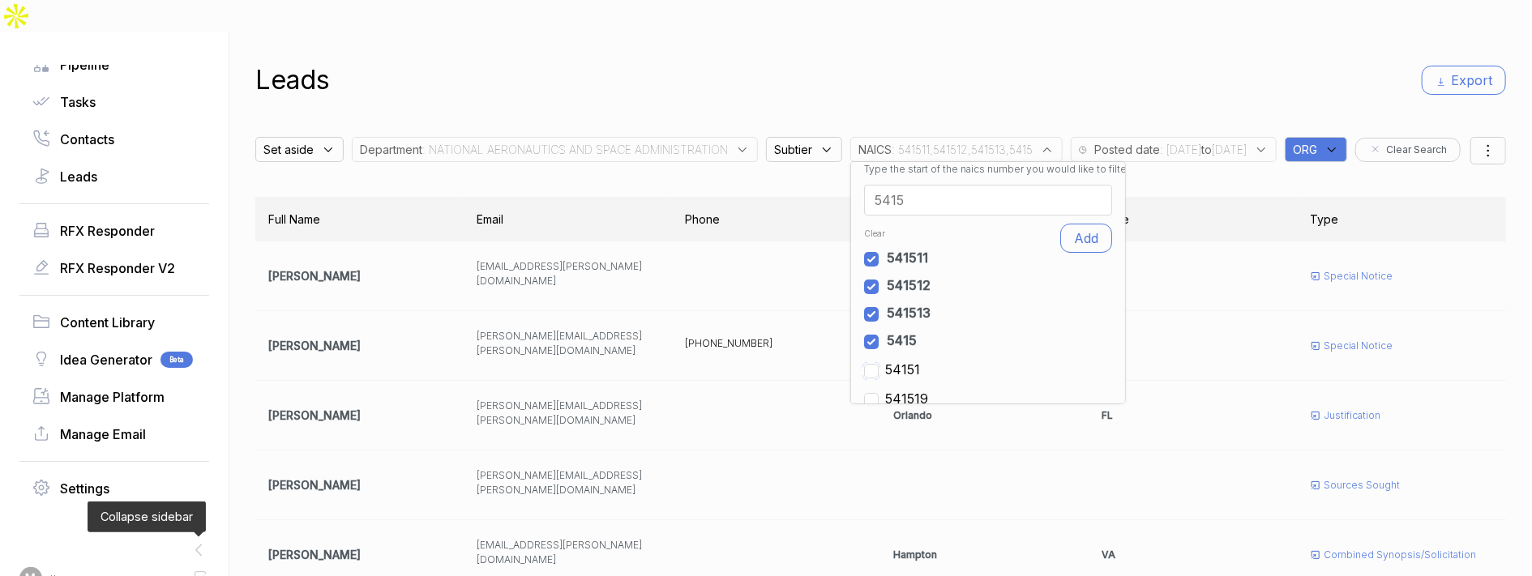
click at [879, 364] on input "checkbox" at bounding box center [871, 371] width 15 height 15
checkbox input "false"
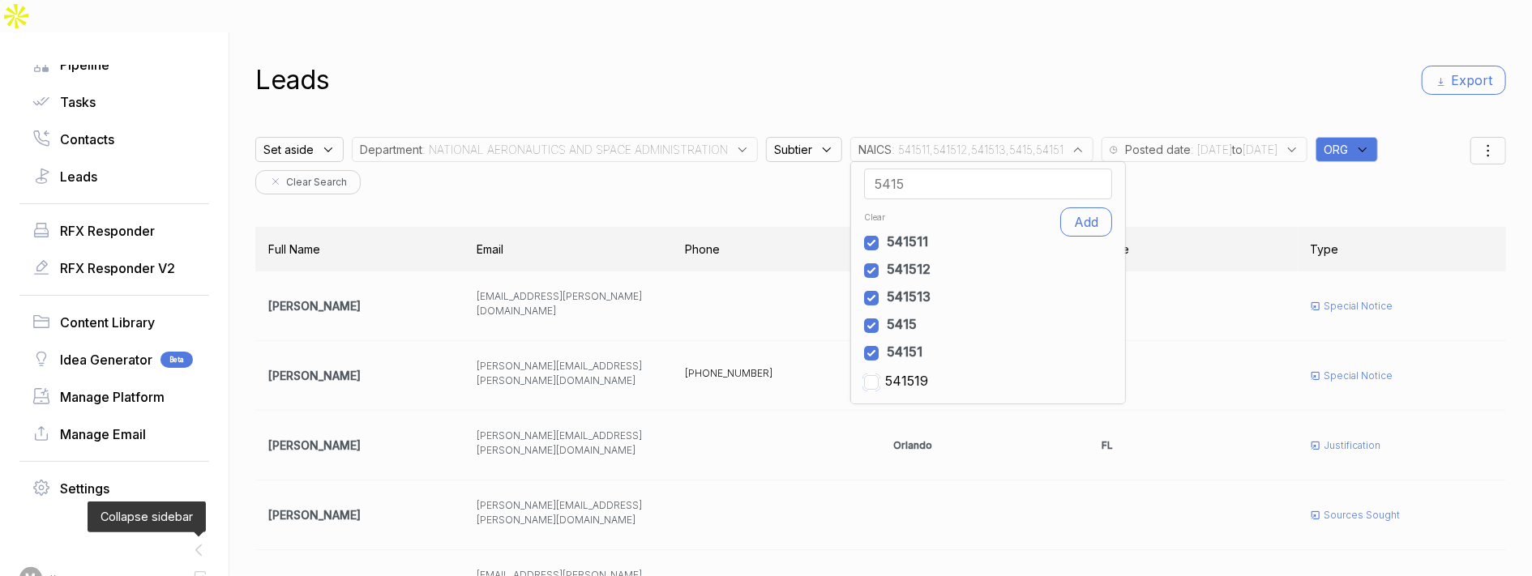
scroll to position [38, 0]
drag, startPoint x: 941, startPoint y: 342, endPoint x: 897, endPoint y: 338, distance: 44.0
click at [897, 339] on div "Clear 541511 541512 541513 5415 54151 541519 Add" at bounding box center [988, 299] width 248 height 183
copy span "541519"
click at [879, 375] on input "checkbox" at bounding box center [871, 382] width 15 height 15
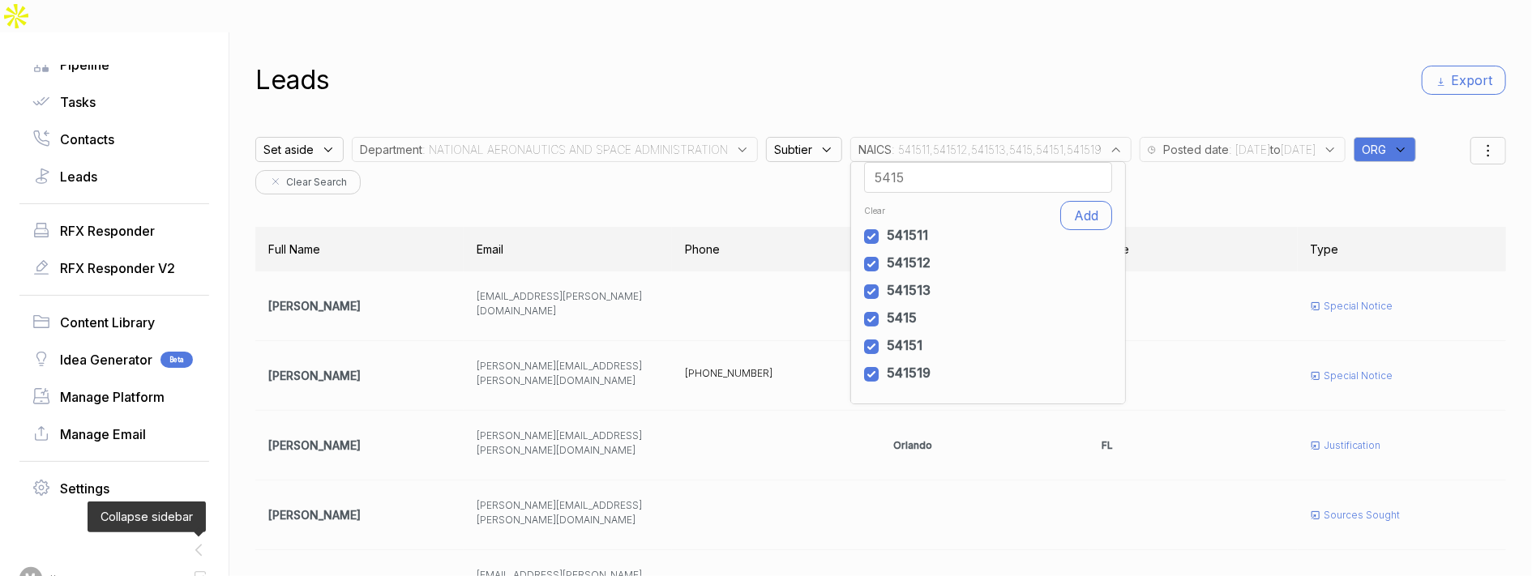
click at [931, 162] on input "5415" at bounding box center [988, 177] width 248 height 31
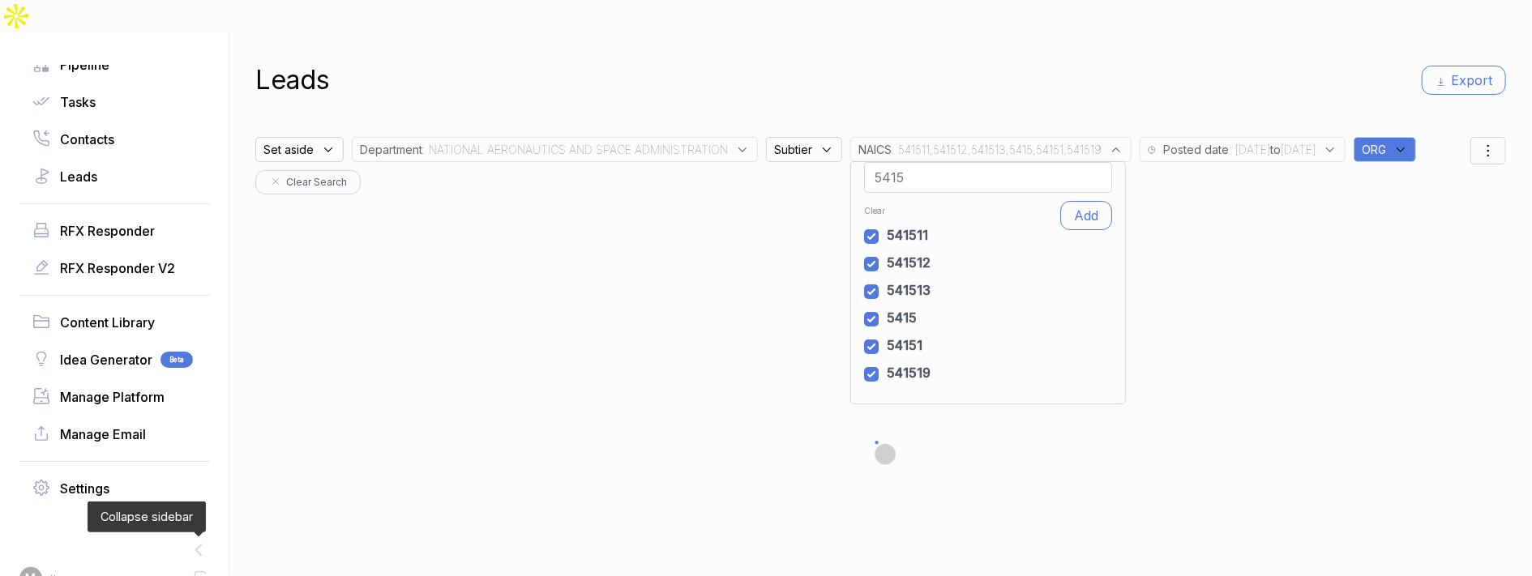
click at [931, 162] on input "5415" at bounding box center [988, 177] width 248 height 31
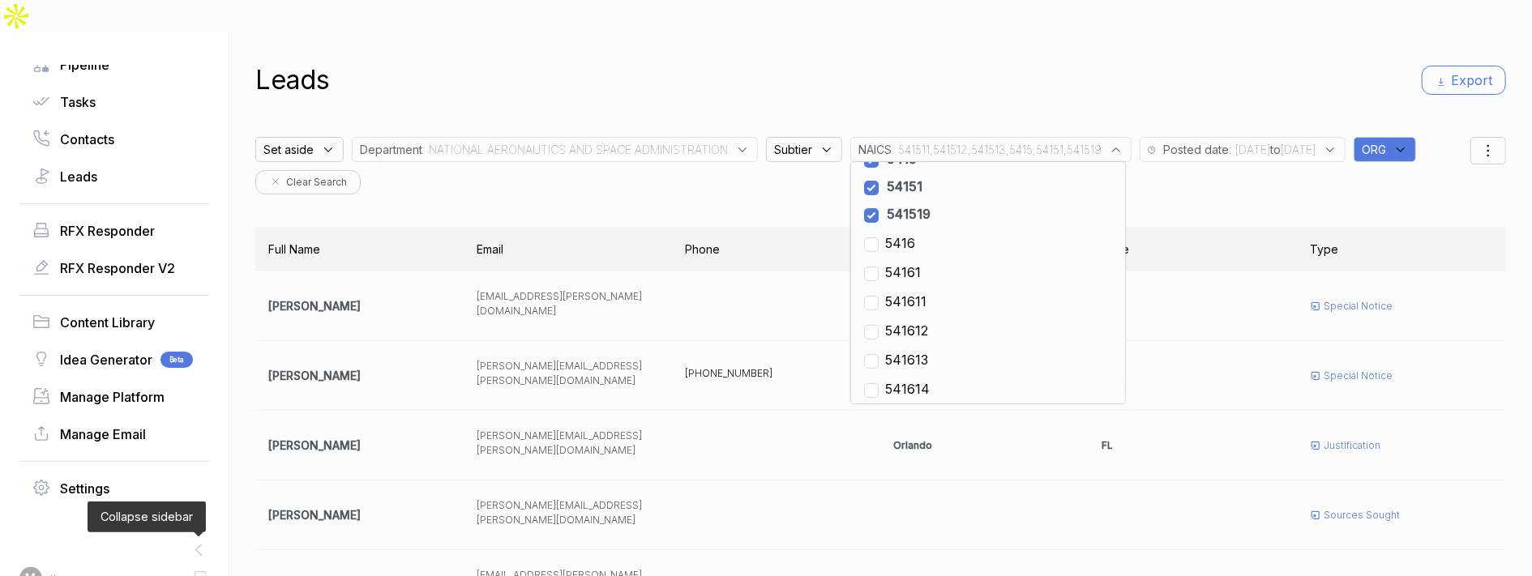
scroll to position [191, 0]
type input "5416"
click at [879, 299] on input "checkbox" at bounding box center [871, 306] width 15 height 15
checkbox input "false"
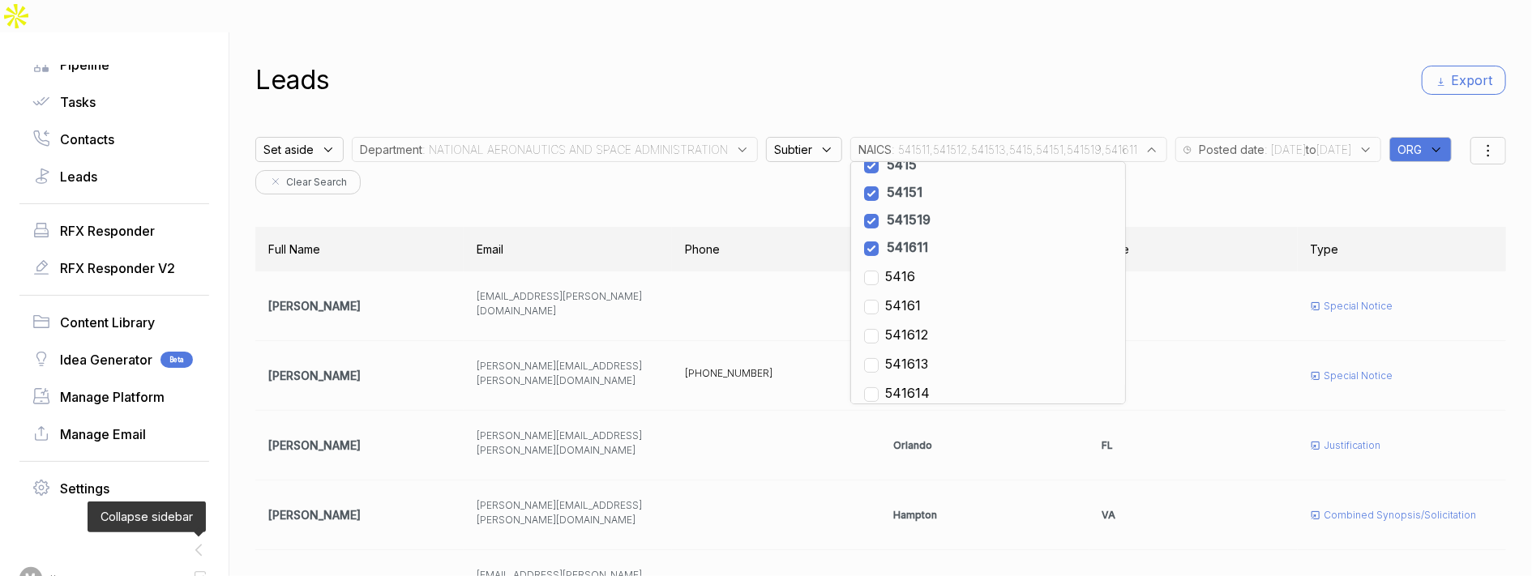
click at [928, 354] on span "541613" at bounding box center [906, 363] width 43 height 19
click at [1276, 140] on div "Set aside Department : NATIONAL AERONAUTICS AND SPACE ADMINISTRATION Subtier NA…" at bounding box center [862, 162] width 1215 height 66
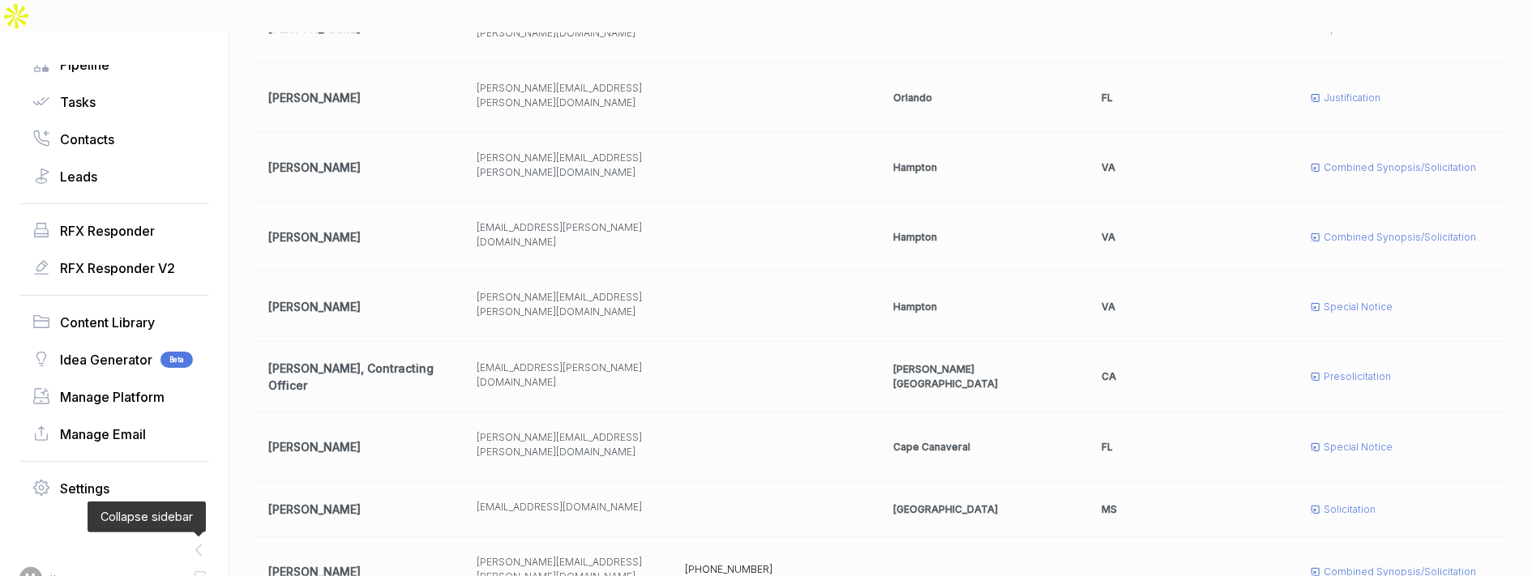
scroll to position [349, 0]
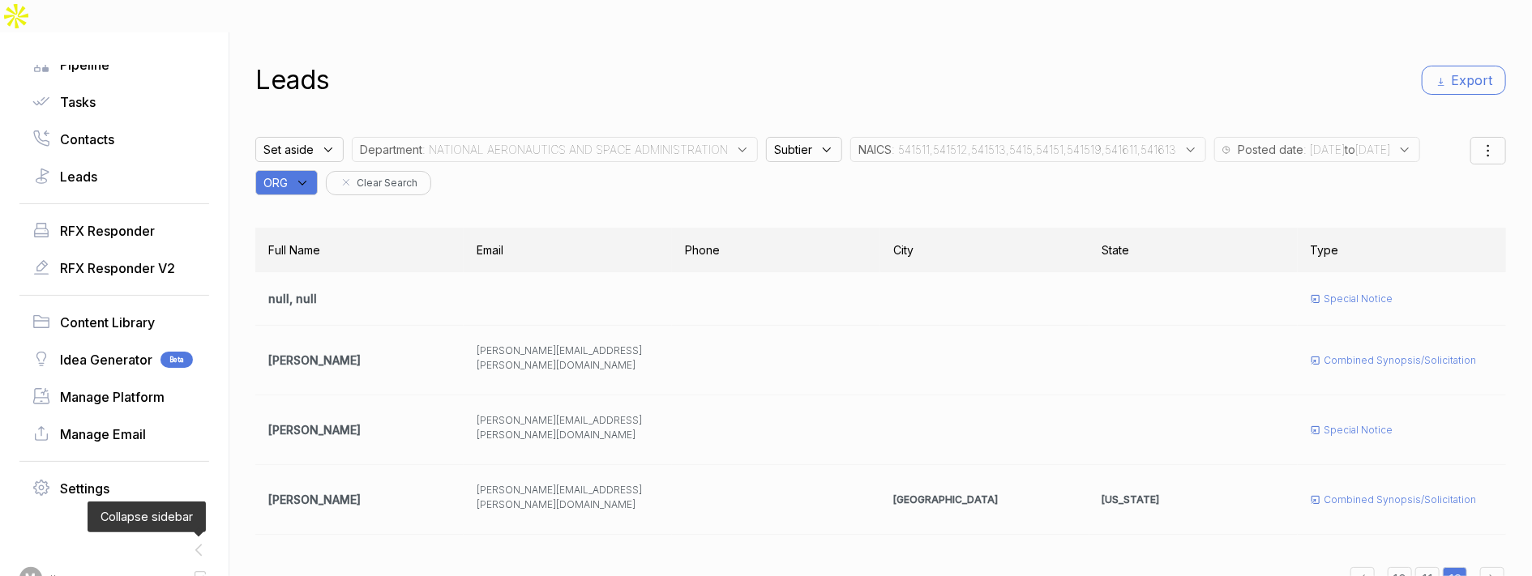
scroll to position [2, 0]
click at [916, 139] on span ": 541511,541512,541513,5415,54151,541519,541611,541613" at bounding box center [1034, 147] width 285 height 17
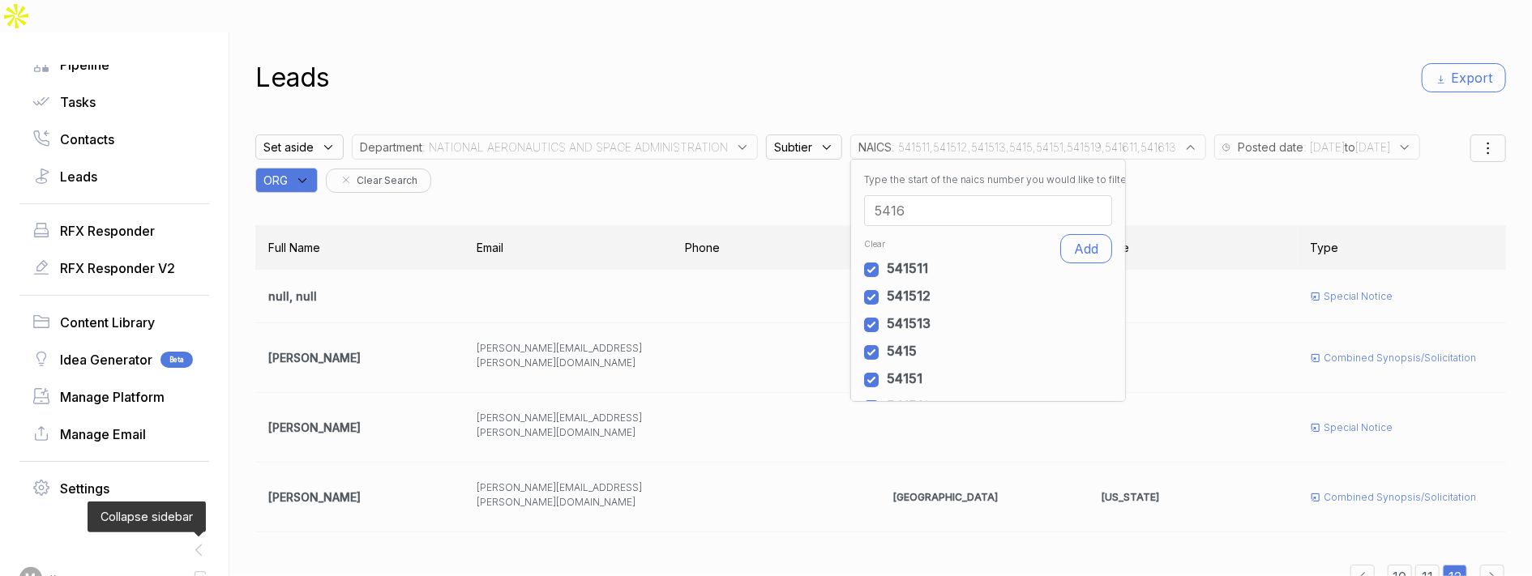
click at [944, 195] on input "5416" at bounding box center [988, 210] width 248 height 31
paste input "927110"
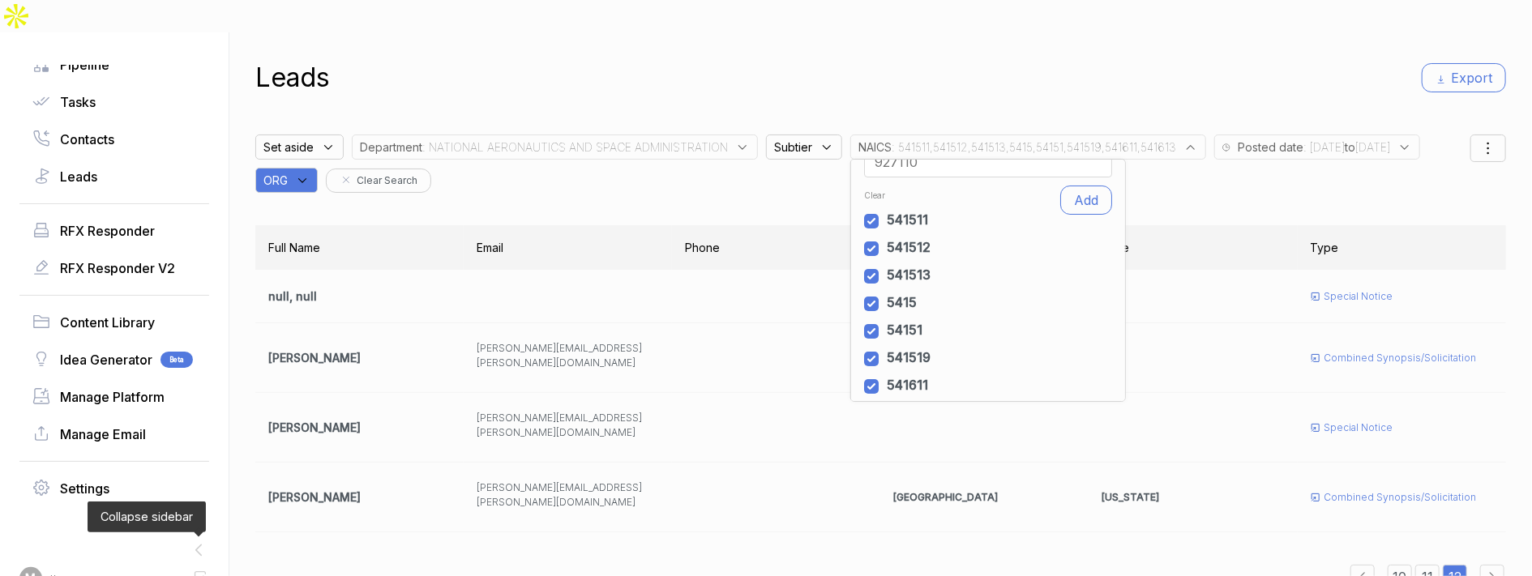
scroll to position [120, 0]
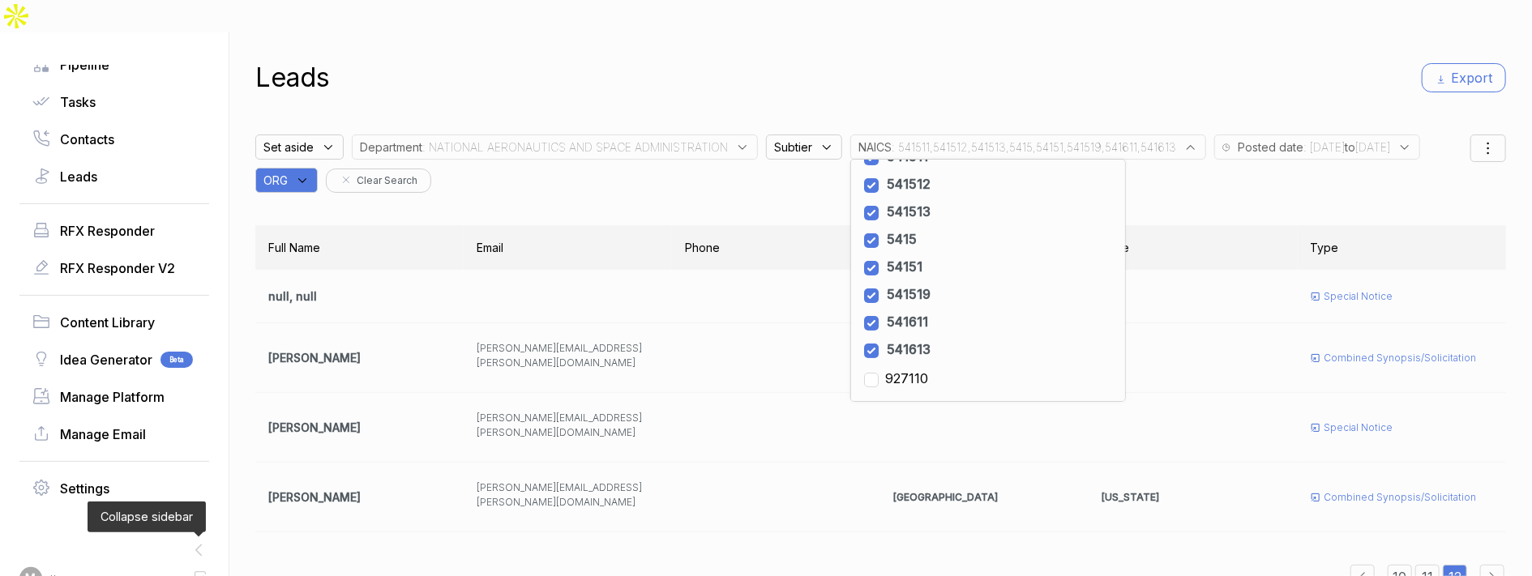
type input "927110"
click at [879, 373] on input "checkbox" at bounding box center [871, 380] width 15 height 15
click at [995, 58] on div "Leads Export" at bounding box center [880, 77] width 1251 height 39
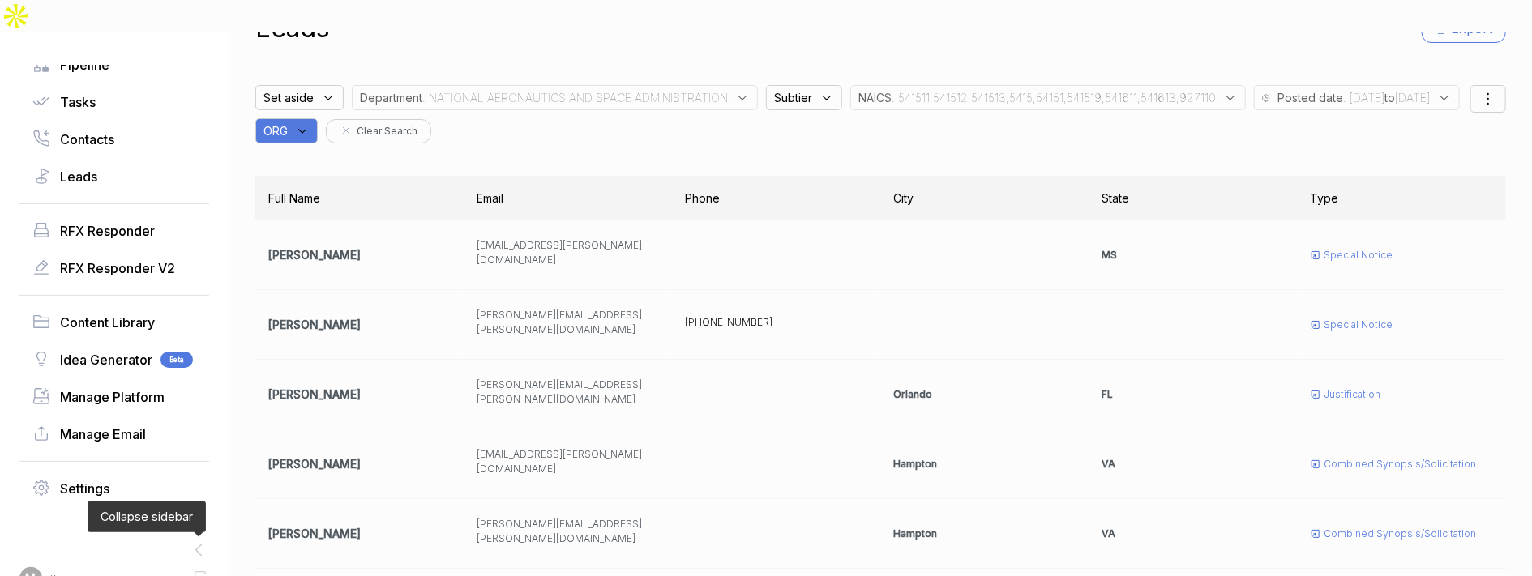
scroll to position [399, 0]
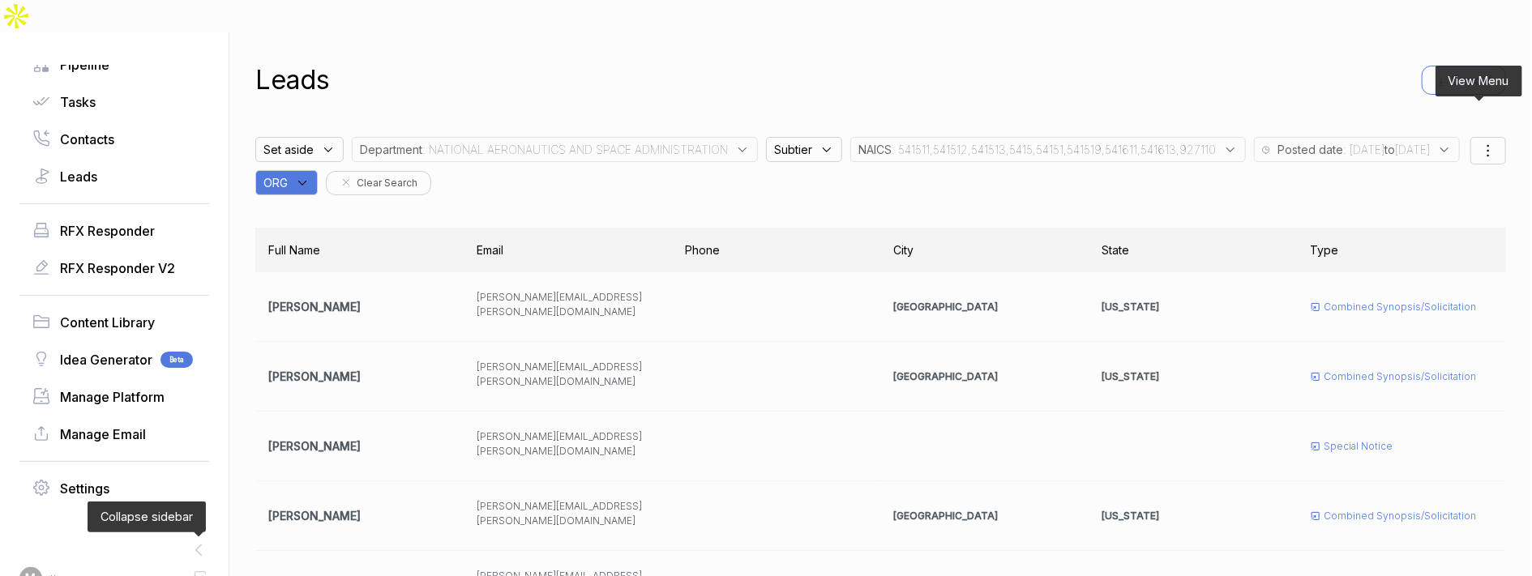
click at [1276, 137] on div at bounding box center [1488, 151] width 36 height 28
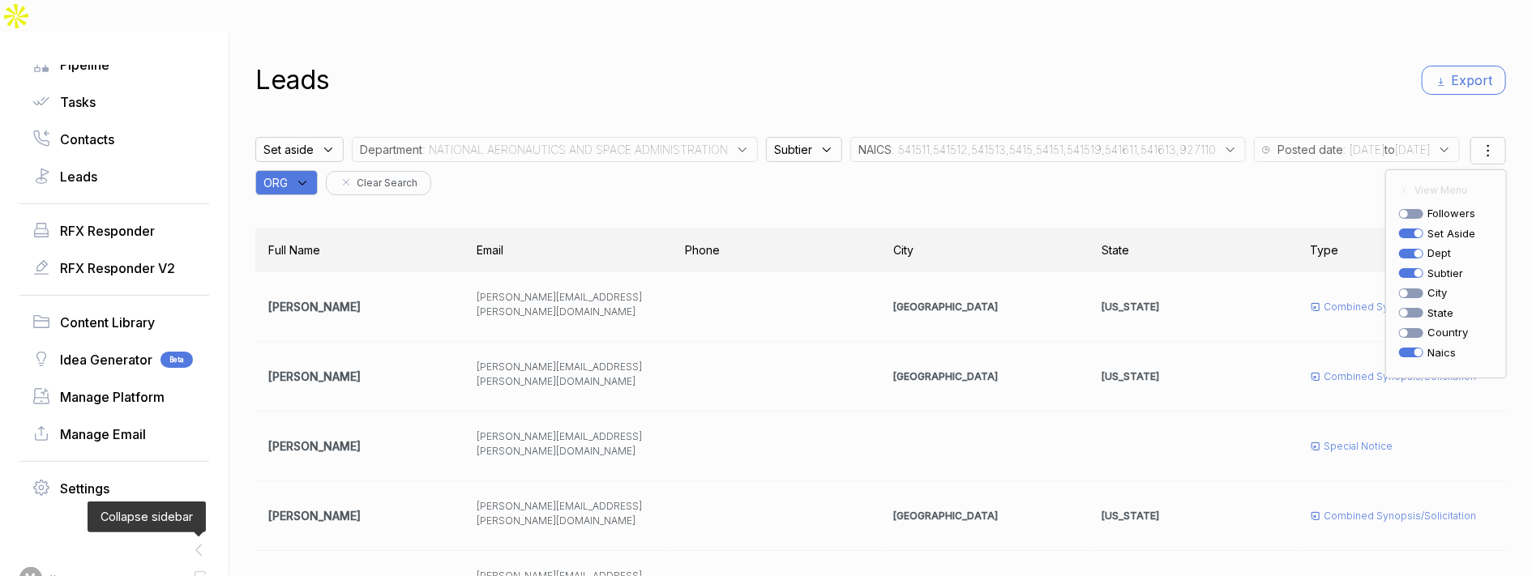
drag, startPoint x: 1358, startPoint y: 112, endPoint x: 1400, endPoint y: 75, distance: 55.7
click at [1276, 129] on div "Set aside Department : NATIONAL AERONAUTICS AND SPACE ADMINISTRATION Subtier NA…" at bounding box center [862, 162] width 1215 height 66
click at [1276, 78] on icon "button" at bounding box center [1442, 81] width 4 height 6
